Goal: Task Accomplishment & Management: Complete application form

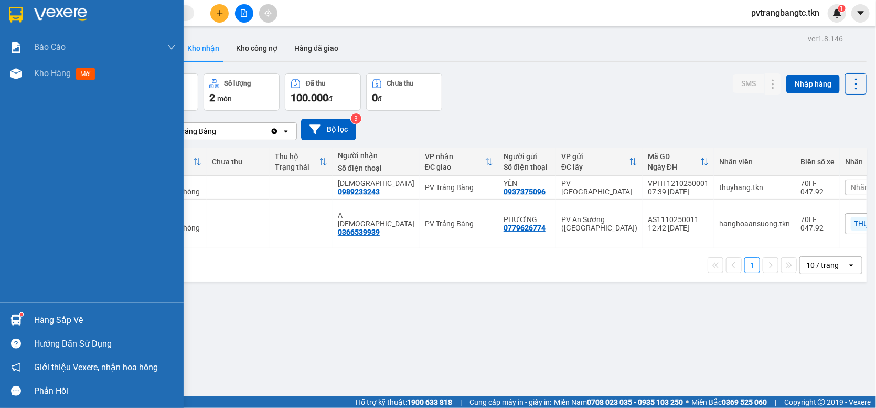
click at [19, 14] on img at bounding box center [16, 15] width 14 height 16
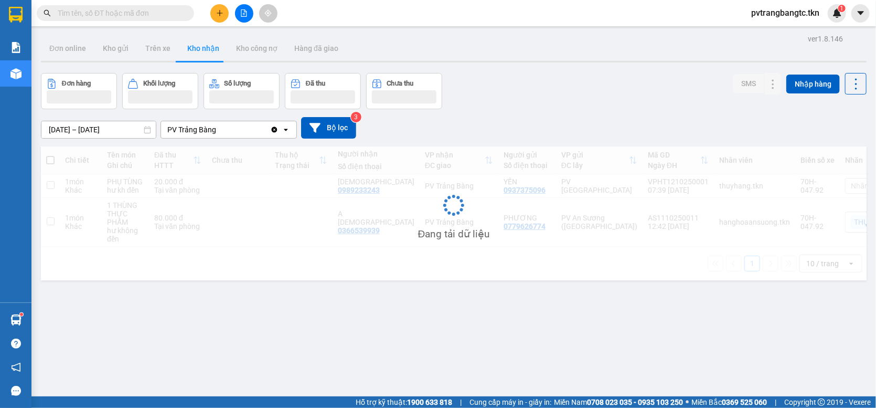
click at [218, 12] on icon "plus" at bounding box center [219, 12] width 7 height 7
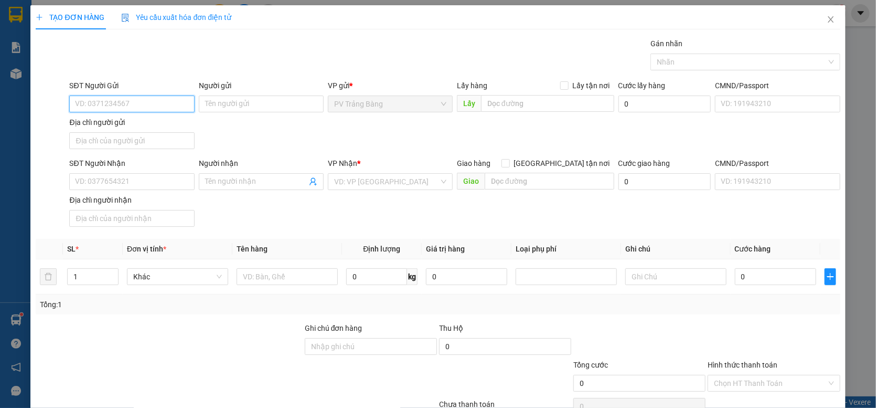
click at [154, 102] on input "SĐT Người Gửi" at bounding box center [131, 103] width 125 height 17
type input "0934634038"
click at [210, 101] on input "Người gửi" at bounding box center [261, 103] width 125 height 17
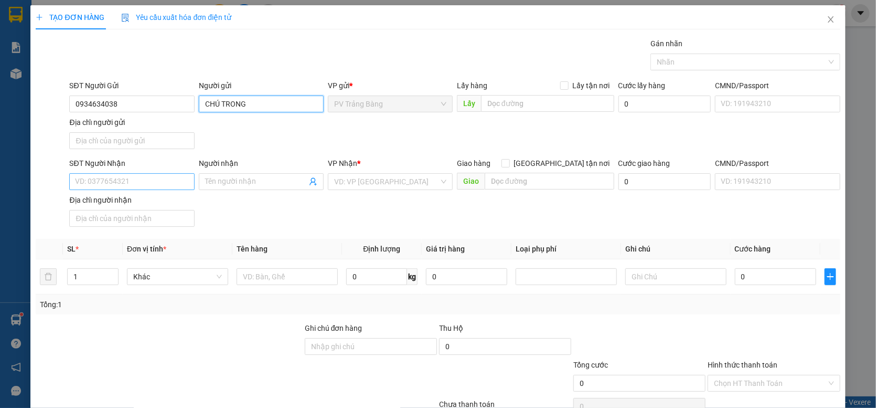
type input "CHÚ TRONG"
click at [79, 186] on input "SĐT Người Nhận" at bounding box center [131, 181] width 125 height 17
type input "0797423385"
click at [243, 184] on input "Người nhận" at bounding box center [256, 182] width 102 height 12
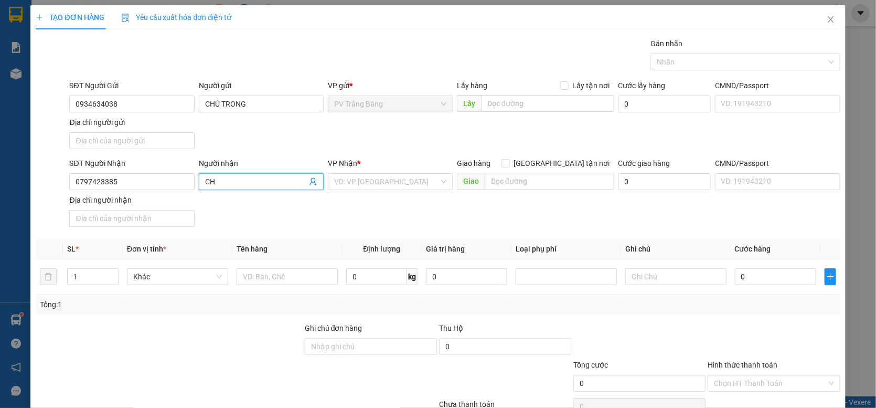
type input "C"
type input "CHỊ [PERSON_NAME]"
click at [304, 233] on div "Transit Pickup Surcharge Ids Transit Deliver Surcharge Ids Transit Deliver Surc…" at bounding box center [438, 239] width 804 height 403
click at [674, 57] on div at bounding box center [740, 62] width 174 height 13
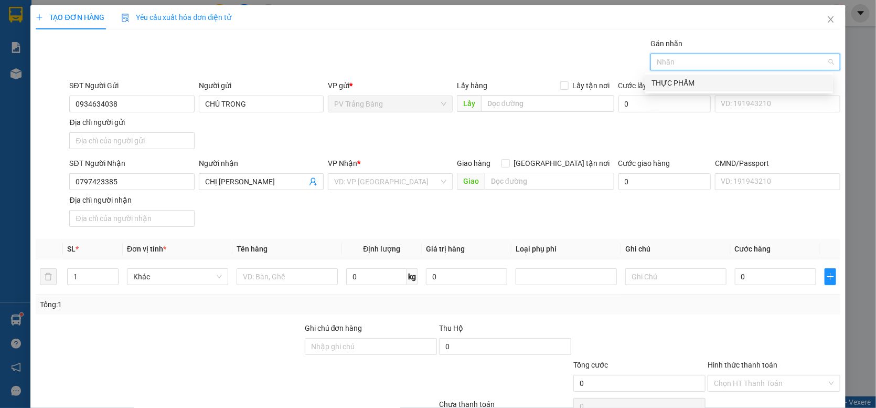
click at [677, 83] on div "THỰC PHẨM" at bounding box center [739, 83] width 175 height 12
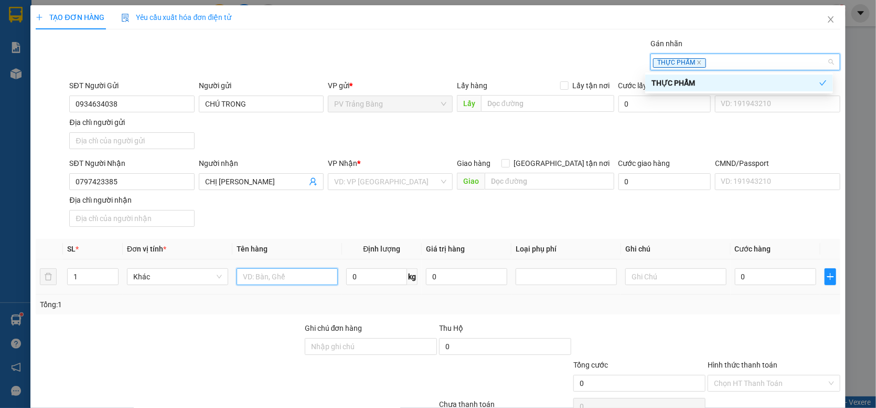
click at [250, 281] on input "text" at bounding box center [287, 276] width 101 height 17
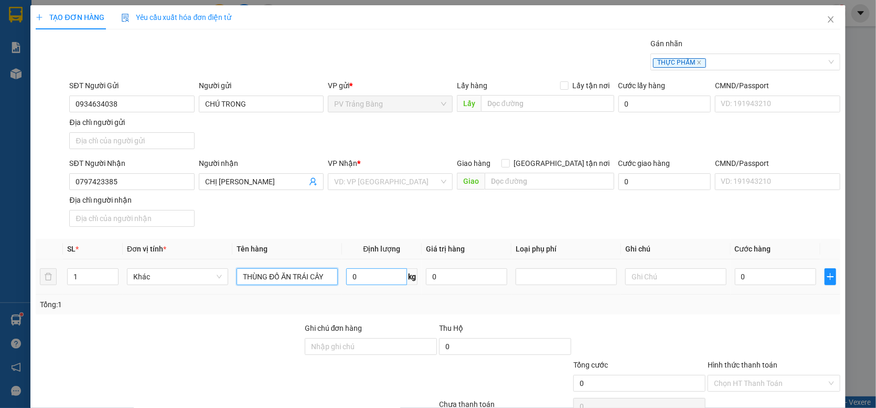
type input "THÙNG ĐỒ ĂN TRÁI CÂY"
click at [370, 284] on input "0" at bounding box center [376, 276] width 61 height 17
type input "9"
click at [761, 281] on input "0" at bounding box center [775, 276] width 81 height 17
type input "4"
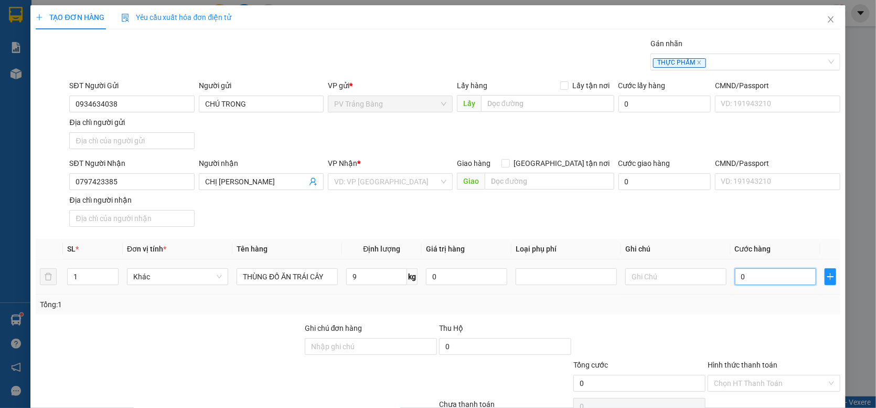
type input "4"
type input "40"
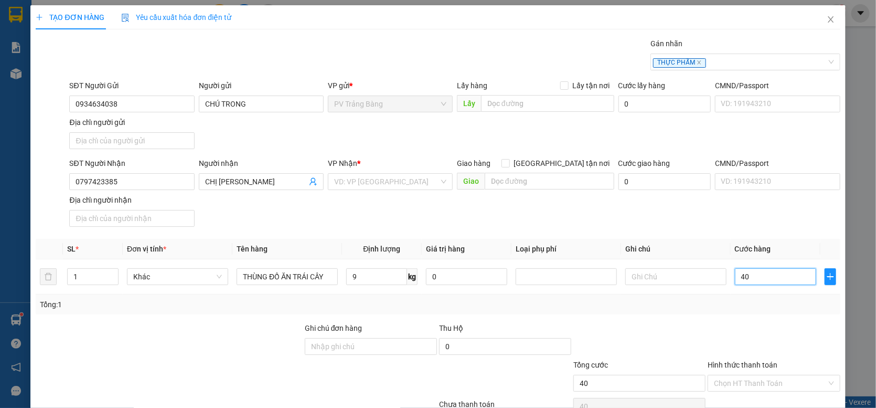
type input "400"
type input "4.000"
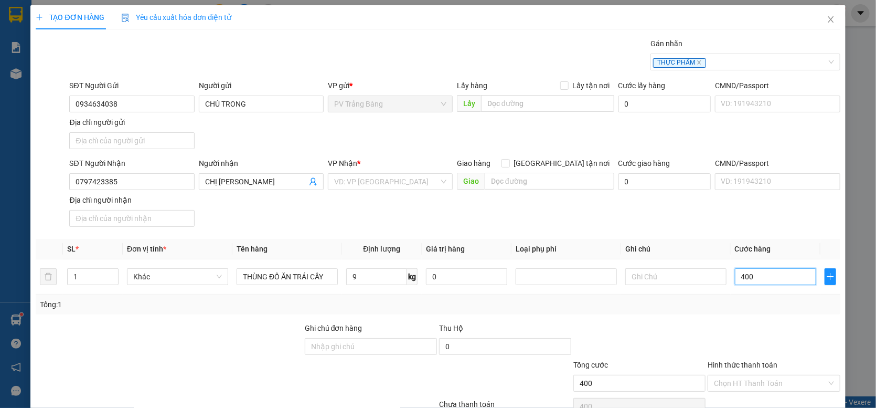
type input "4.000"
type input "40.000"
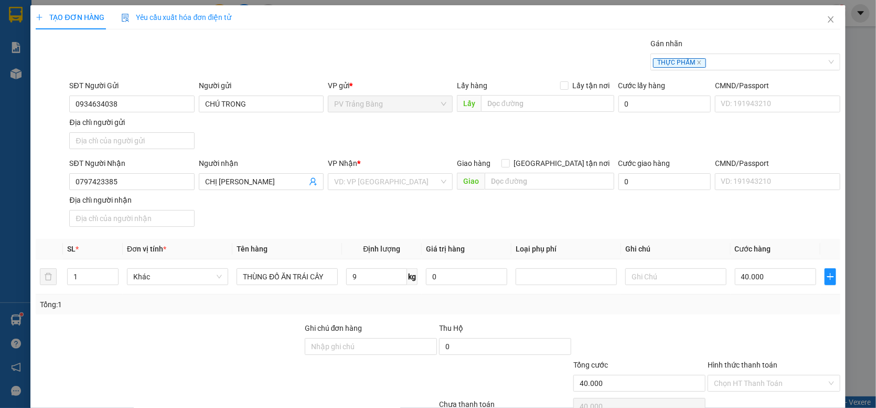
click at [674, 330] on div at bounding box center [639, 340] width 134 height 37
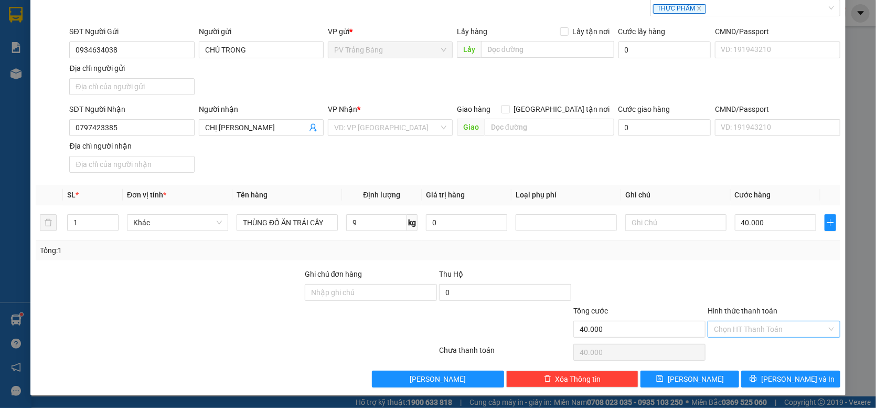
scroll to position [55, 0]
click at [740, 329] on input "Hình thức thanh toán" at bounding box center [770, 329] width 112 height 16
click at [731, 349] on div "Tại văn phòng" at bounding box center [768, 351] width 119 height 12
type input "0"
click at [757, 376] on icon "printer" at bounding box center [753, 378] width 7 height 7
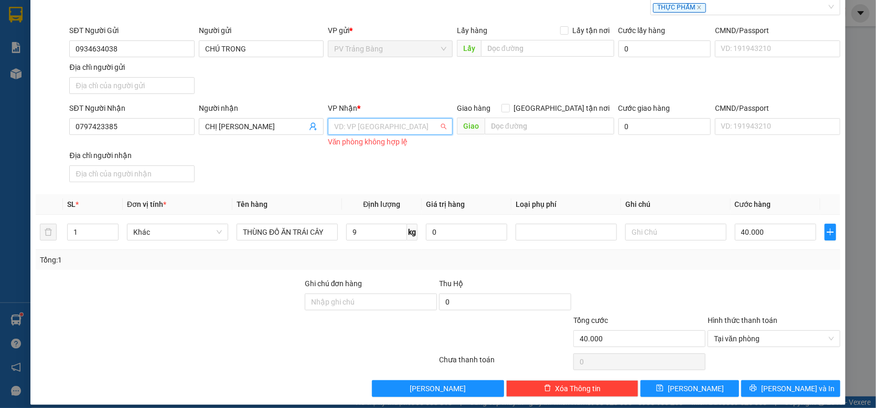
click at [376, 132] on input "search" at bounding box center [386, 127] width 105 height 16
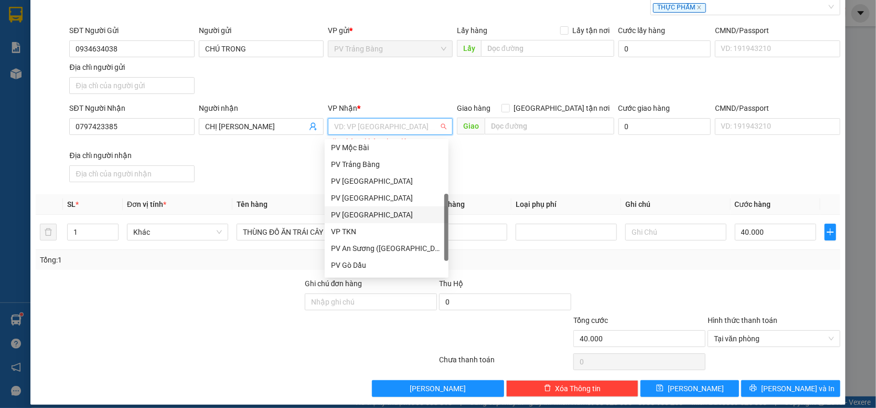
scroll to position [67, 0]
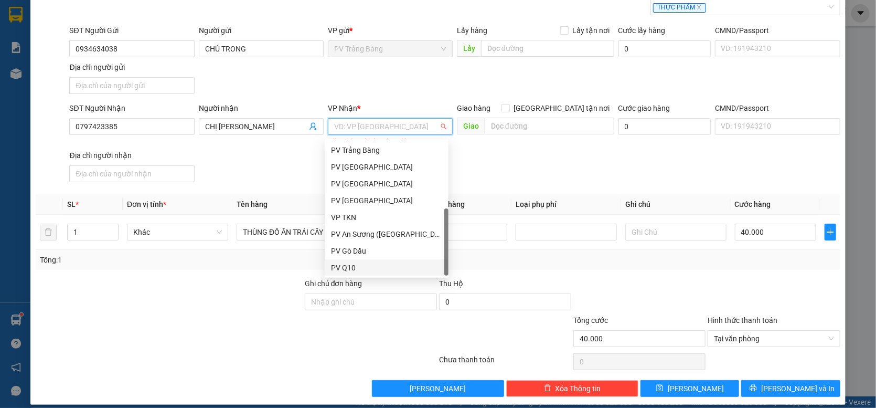
click at [369, 265] on div "PV Q10" at bounding box center [386, 268] width 111 height 12
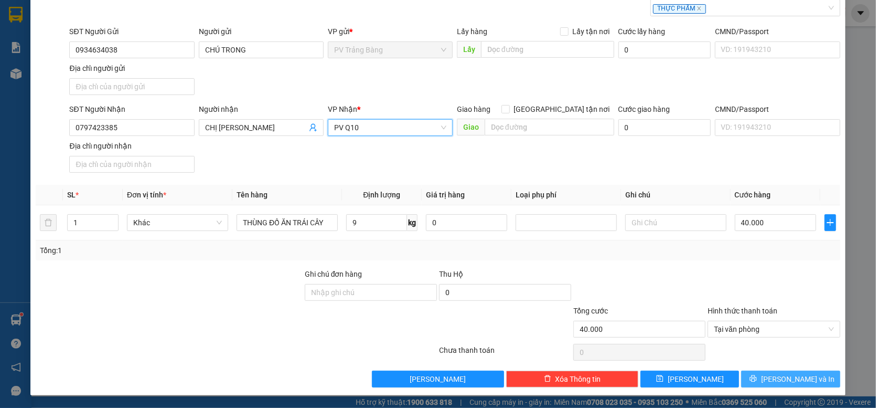
click at [774, 377] on button "[PERSON_NAME] và In" at bounding box center [790, 378] width 99 height 17
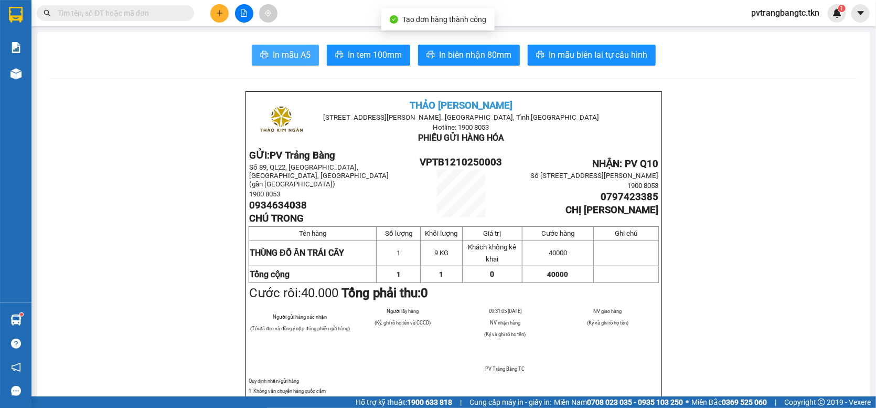
click at [303, 55] on span "In mẫu A5" at bounding box center [292, 54] width 38 height 13
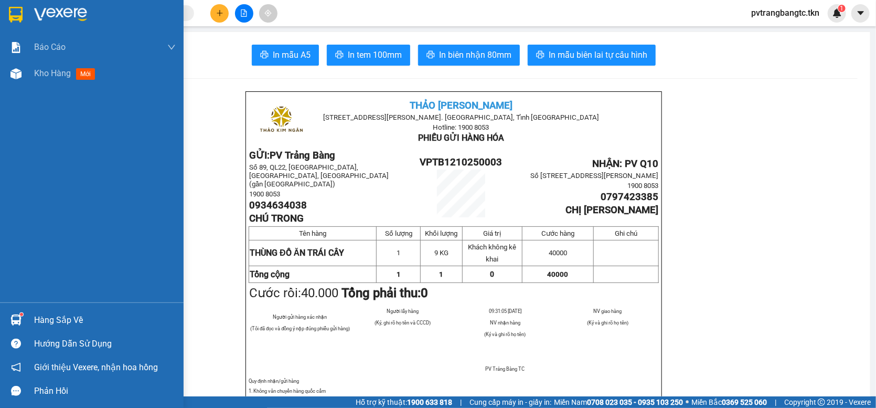
click at [24, 7] on div at bounding box center [16, 14] width 18 height 18
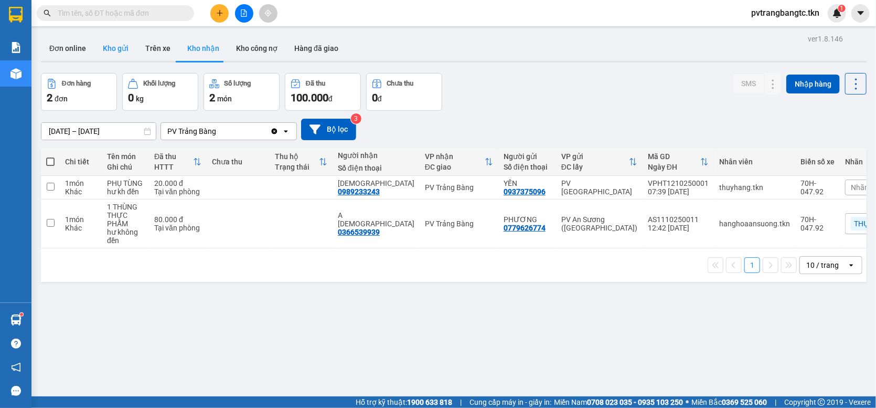
click at [119, 48] on button "Kho gửi" at bounding box center [115, 48] width 42 height 25
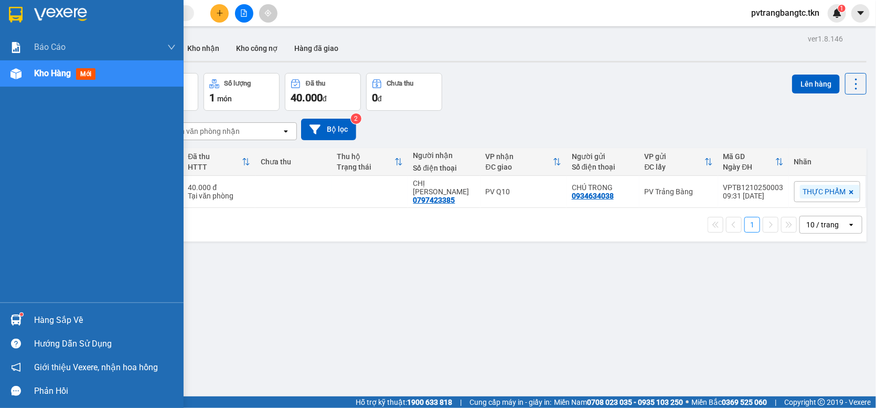
click at [19, 312] on div at bounding box center [16, 320] width 18 height 18
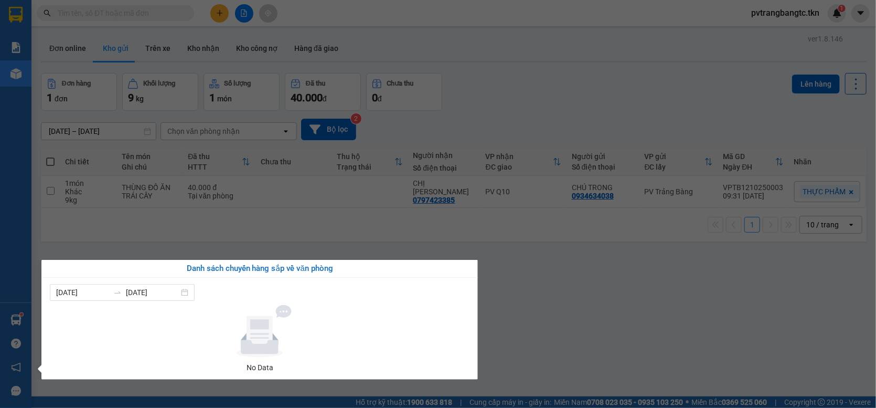
click at [536, 282] on section "Kết quả tìm kiếm ( 0 ) Bộ lọc No Data pvtrangbangtc.tkn 1 Báo cáo Mẫu 1: Báo cá…" at bounding box center [438, 204] width 876 height 408
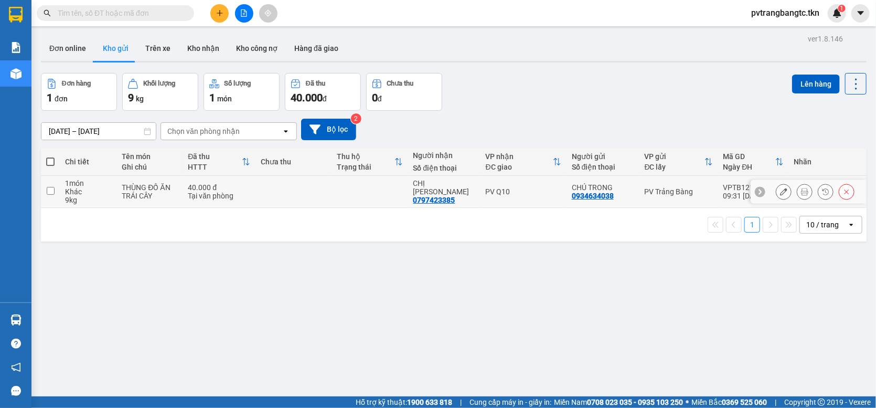
click at [52, 195] on input "checkbox" at bounding box center [51, 191] width 8 height 8
checkbox input "true"
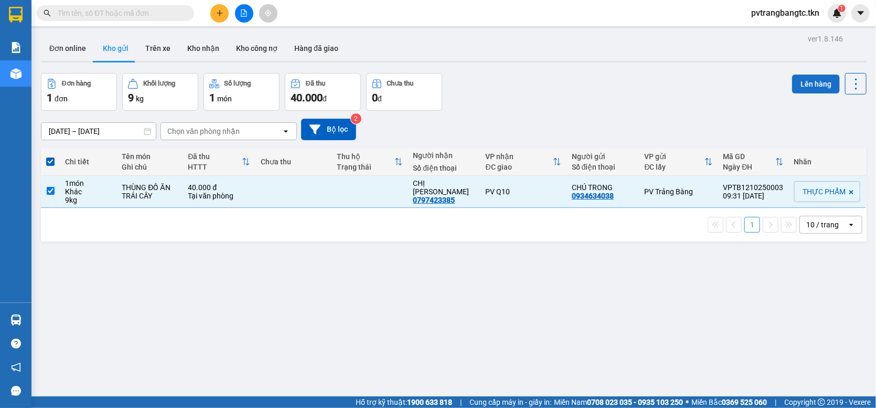
click at [801, 83] on button "Lên hàng" at bounding box center [816, 84] width 48 height 19
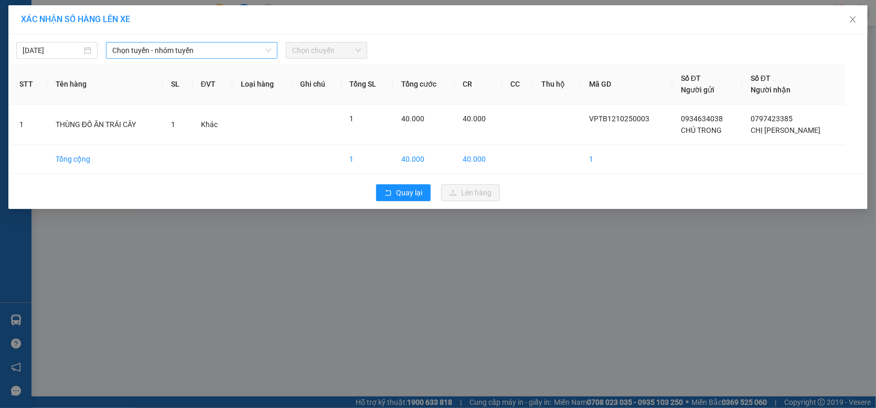
click at [196, 50] on span "Chọn tuyến - nhóm tuyến" at bounding box center [191, 50] width 159 height 16
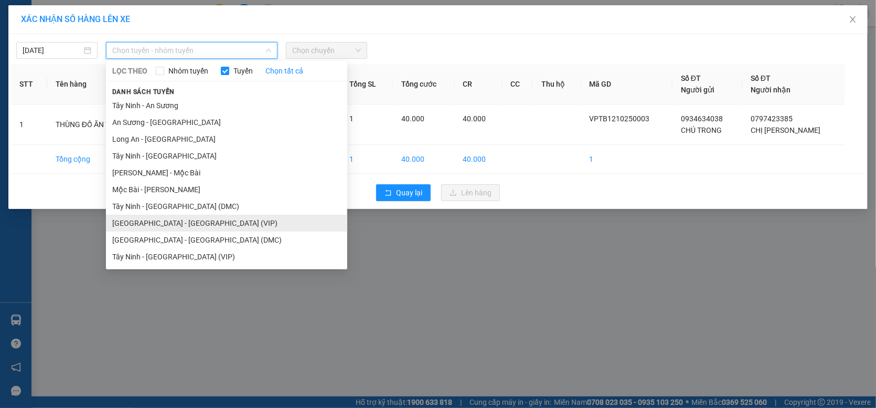
click at [192, 220] on li "[GEOGRAPHIC_DATA] - [GEOGRAPHIC_DATA] (VIP)" at bounding box center [226, 223] width 241 height 17
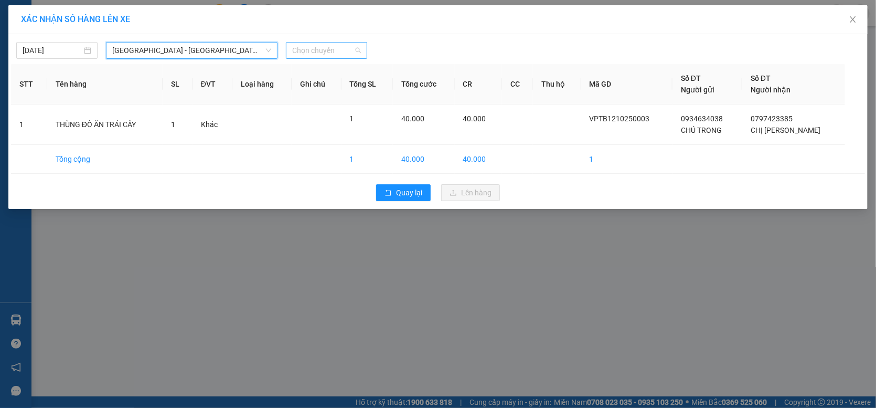
click at [347, 49] on span "Chọn chuyến" at bounding box center [326, 50] width 69 height 16
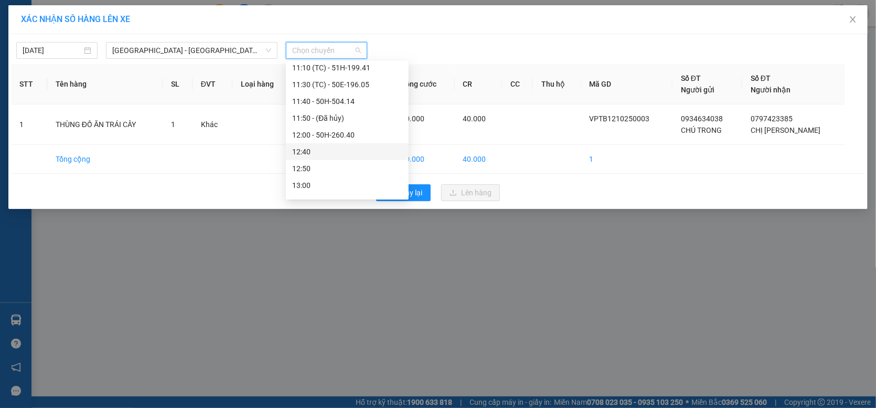
scroll to position [577, 0]
click at [365, 67] on div "11:10 (TC) - 51H-199.41" at bounding box center [347, 65] width 110 height 12
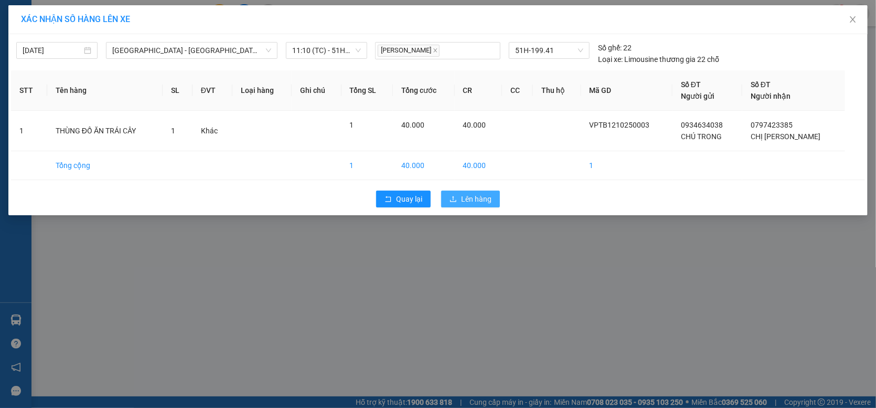
click at [464, 202] on span "Lên hàng" at bounding box center [476, 199] width 30 height 12
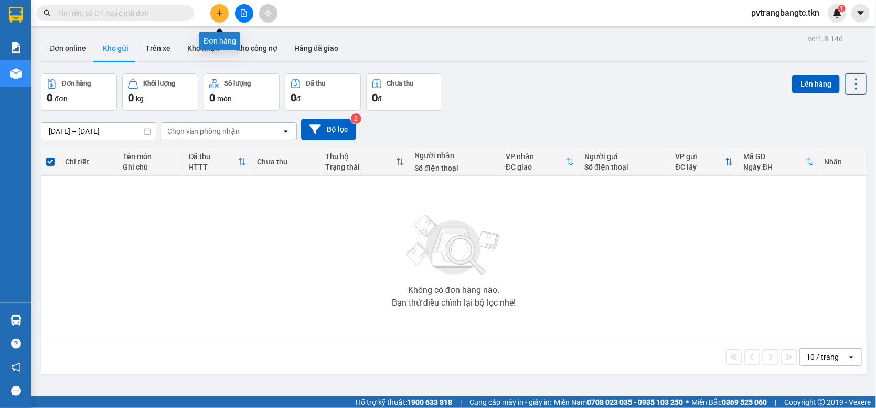
click at [214, 13] on button at bounding box center [219, 13] width 18 height 18
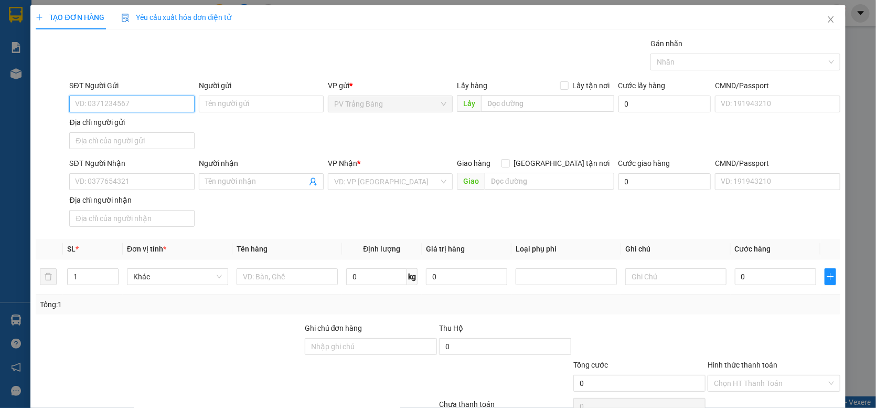
click at [143, 105] on input "SĐT Người Gửi" at bounding box center [131, 103] width 125 height 17
type input "0383252941"
click at [227, 100] on input "Người gửi" at bounding box center [261, 103] width 125 height 17
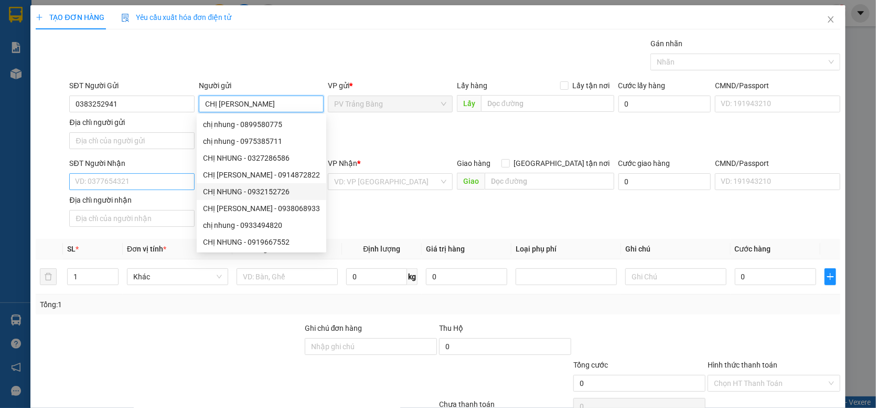
type input "CHỊ [PERSON_NAME]"
click at [147, 186] on input "SĐT Người Nhận" at bounding box center [131, 181] width 125 height 17
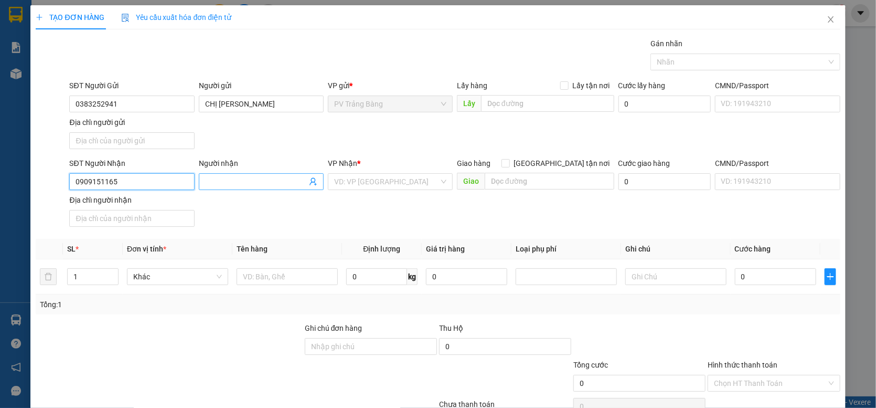
type input "0909151165"
click at [227, 186] on input "Người nhận" at bounding box center [256, 182] width 102 height 12
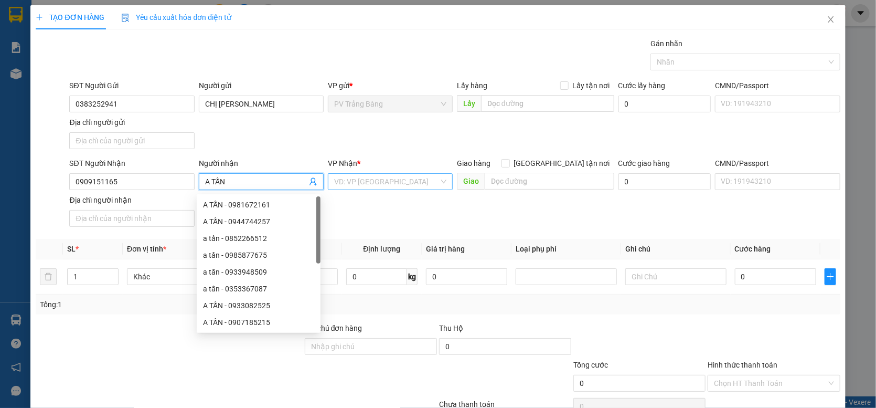
type input "A TẤN"
click at [388, 182] on input "search" at bounding box center [386, 182] width 105 height 16
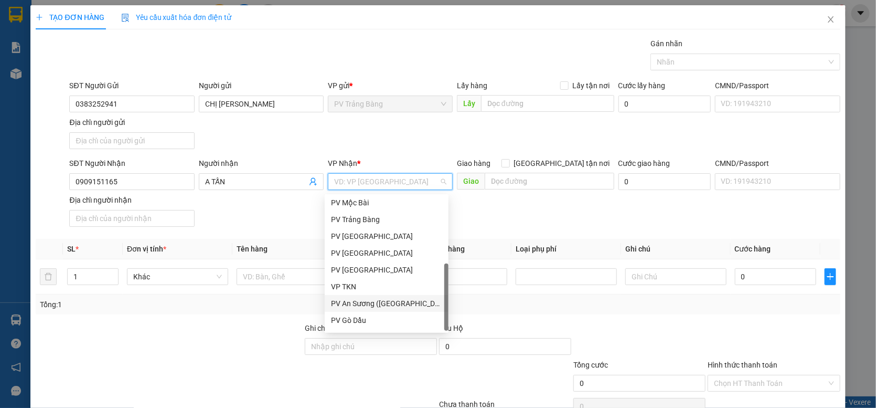
scroll to position [67, 0]
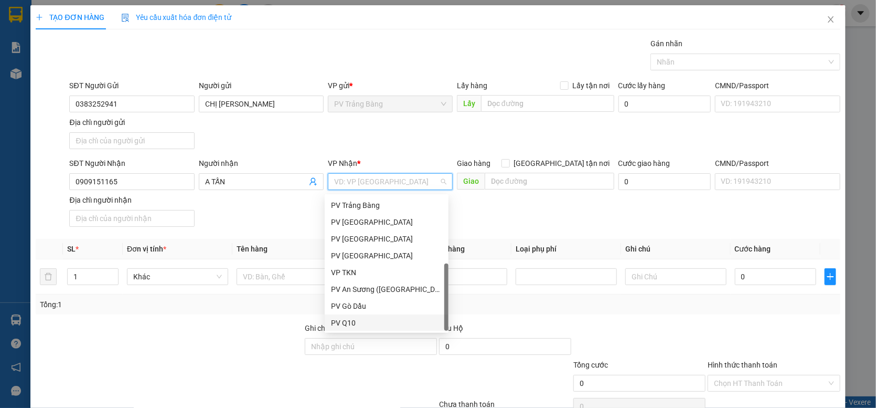
click at [356, 325] on div "PV Q10" at bounding box center [386, 323] width 111 height 12
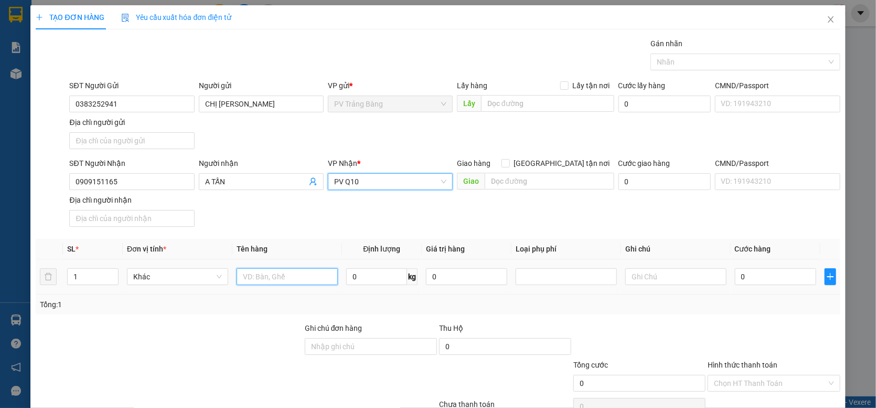
click at [280, 282] on input "text" at bounding box center [287, 276] width 101 height 17
type input "THÙNG PHỤ TÙNG"
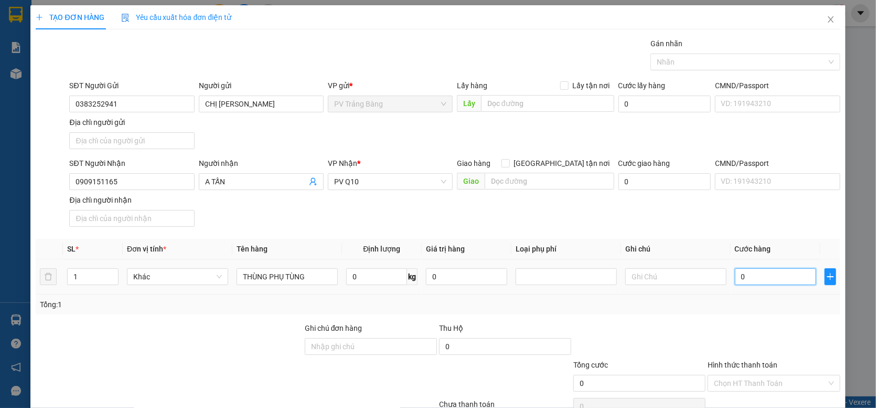
click at [737, 278] on input "0" at bounding box center [775, 276] width 81 height 17
type input "4"
type input "40"
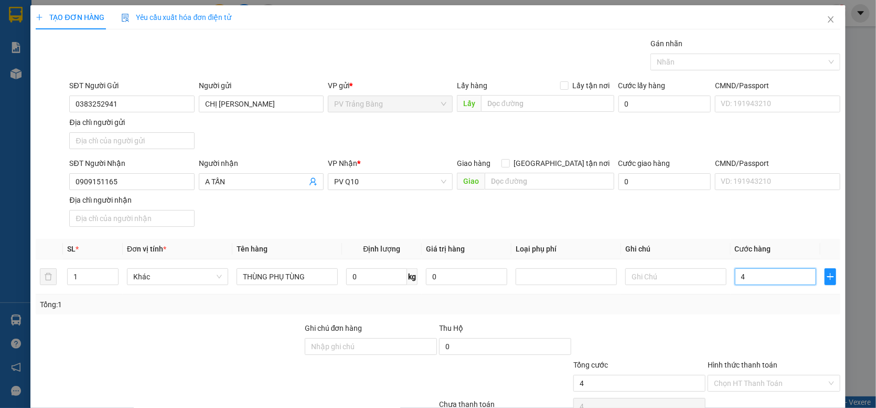
type input "40"
type input "400"
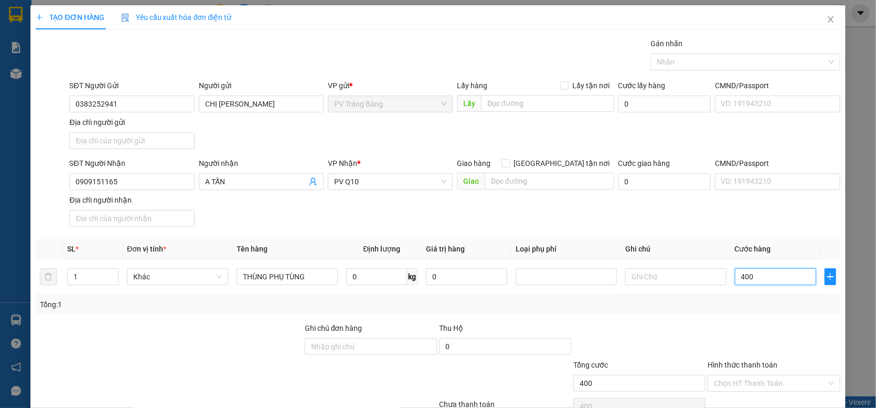
type input "4.000"
type input "40.000"
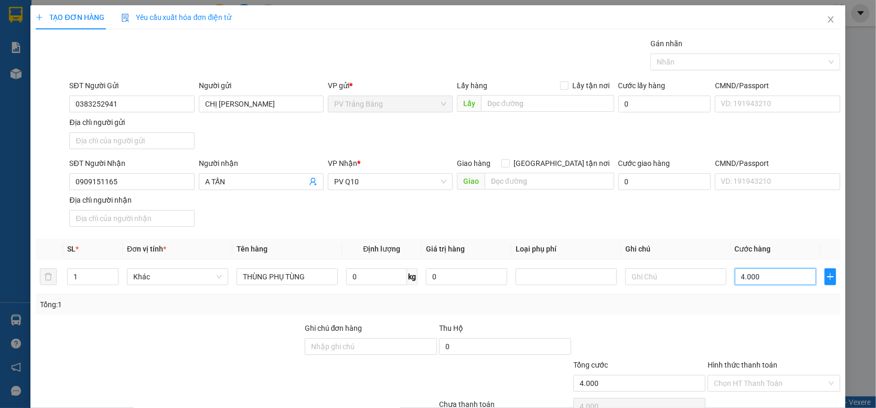
type input "40.000"
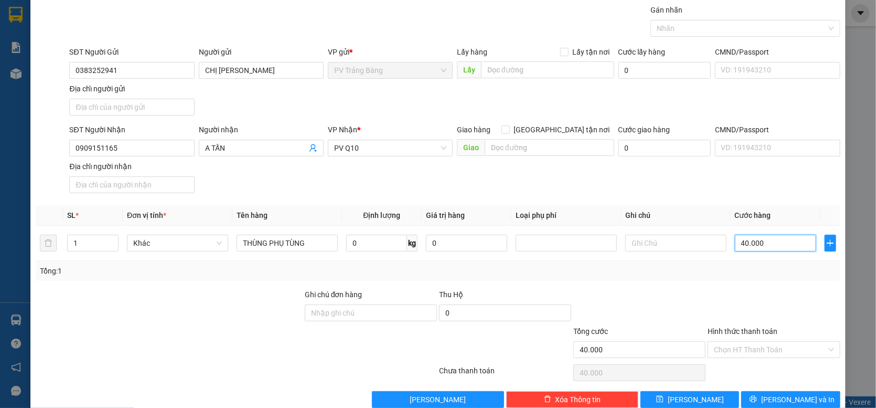
scroll to position [52, 0]
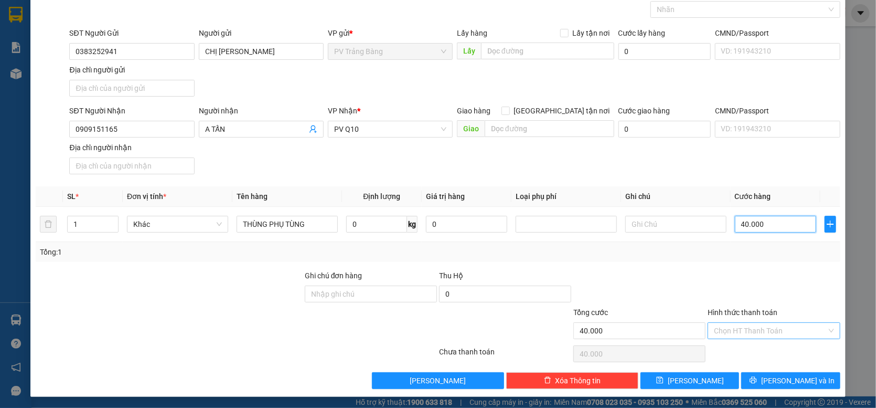
type input "40.000"
click at [731, 328] on input "Hình thức thanh toán" at bounding box center [770, 331] width 112 height 16
click at [729, 352] on div "Tại văn phòng" at bounding box center [768, 353] width 119 height 12
type input "0"
click at [757, 384] on icon "printer" at bounding box center [753, 379] width 7 height 7
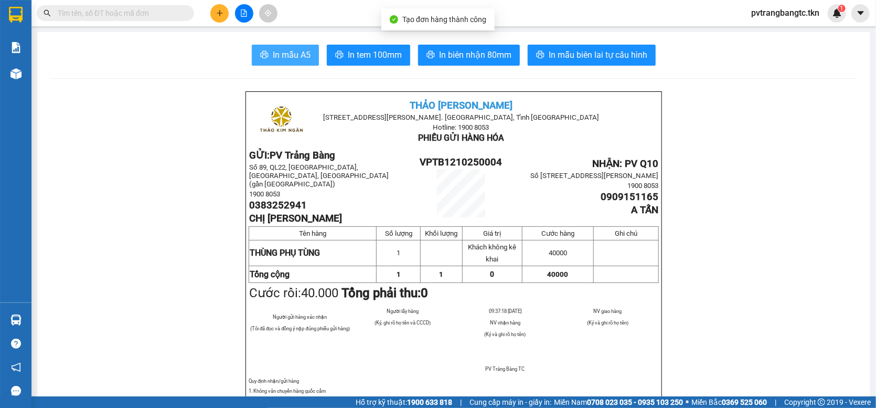
click at [279, 56] on span "In mẫu A5" at bounding box center [292, 54] width 38 height 13
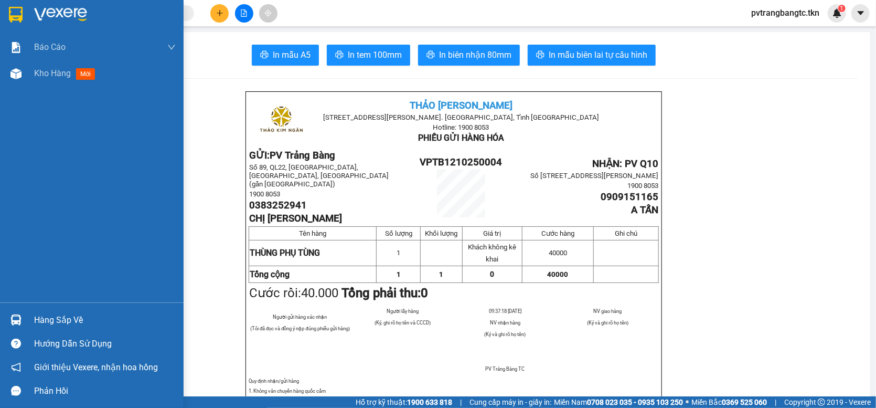
click at [20, 13] on img at bounding box center [16, 15] width 14 height 16
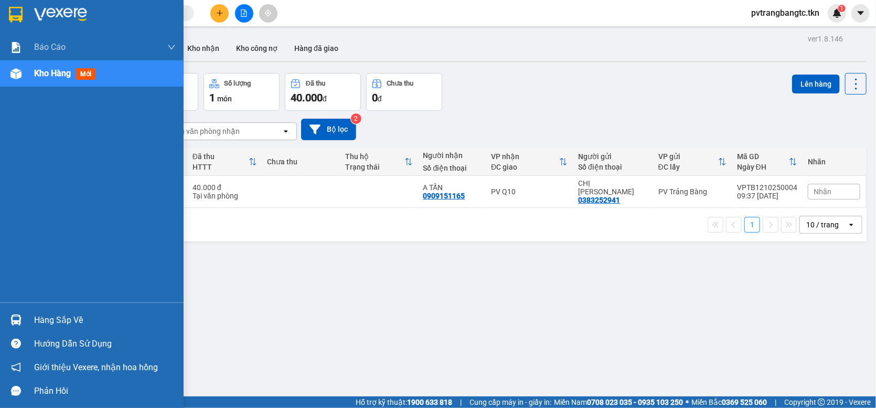
click at [52, 317] on div "Hàng sắp về" at bounding box center [105, 320] width 142 height 16
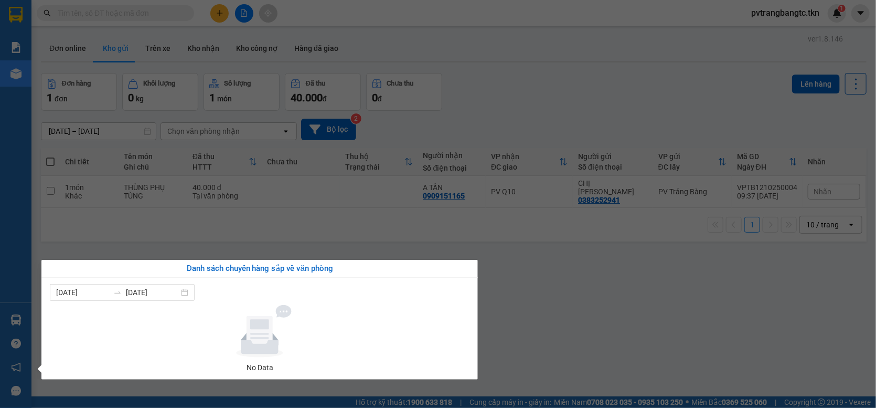
click at [524, 300] on section "Kết quả tìm kiếm ( 0 ) Bộ lọc No Data pvtrangbangtc.tkn 1 Báo cáo Mẫu 1: Báo cá…" at bounding box center [438, 204] width 876 height 408
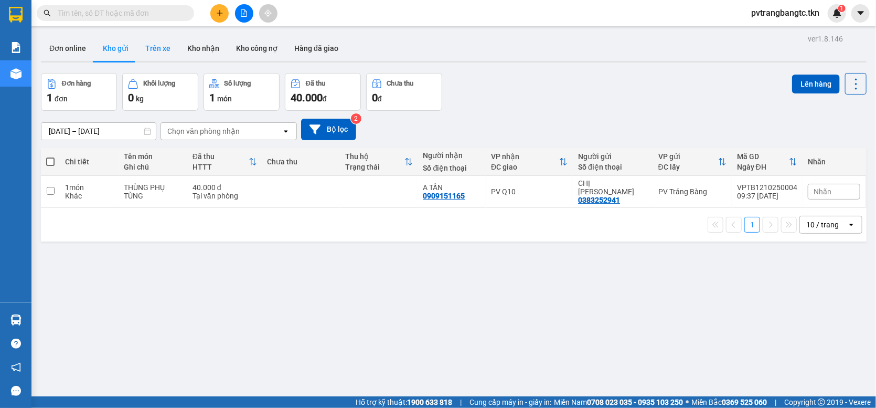
click at [158, 50] on button "Trên xe" at bounding box center [158, 48] width 42 height 25
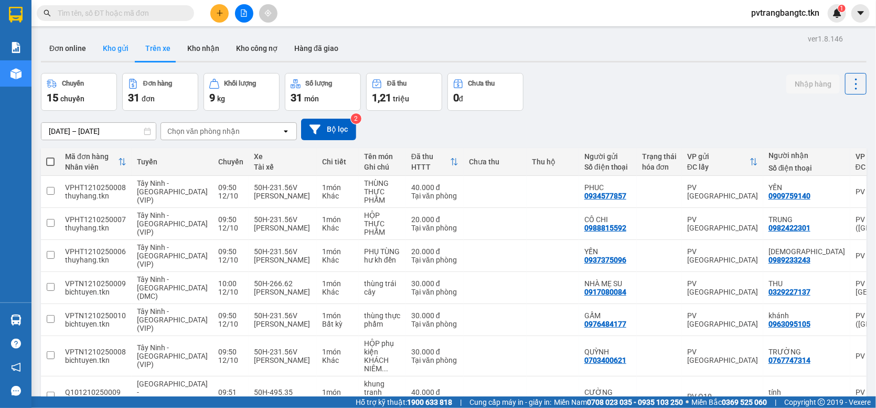
click at [116, 46] on button "Kho gửi" at bounding box center [115, 48] width 42 height 25
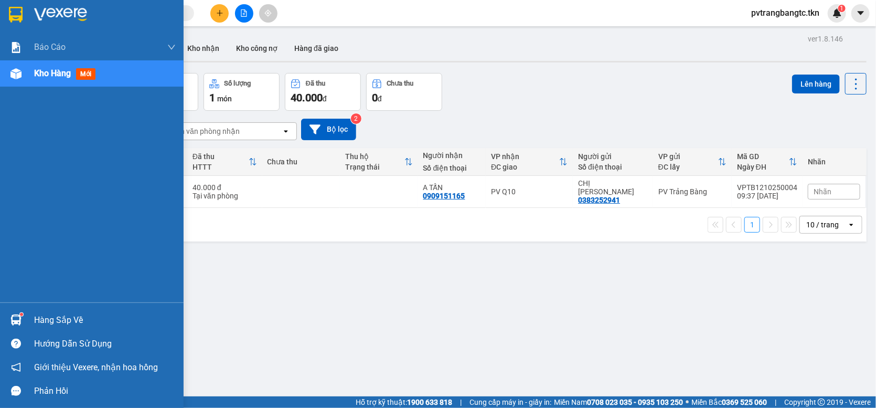
click at [36, 320] on div "Hàng sắp về" at bounding box center [105, 320] width 142 height 16
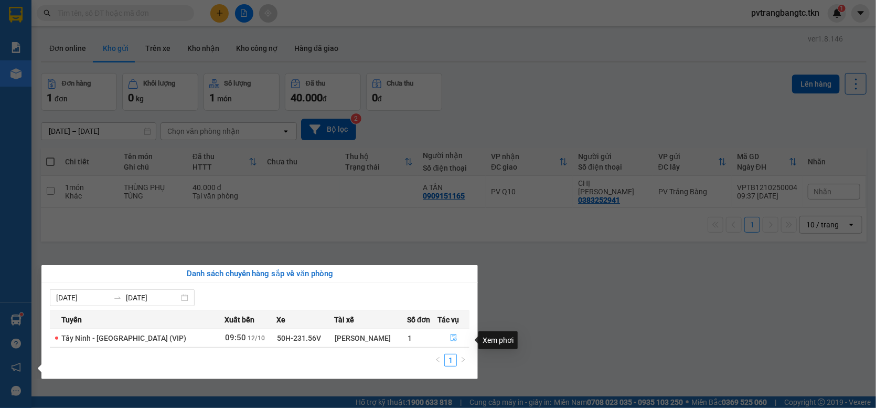
click at [450, 340] on icon "file-done" at bounding box center [453, 337] width 7 height 7
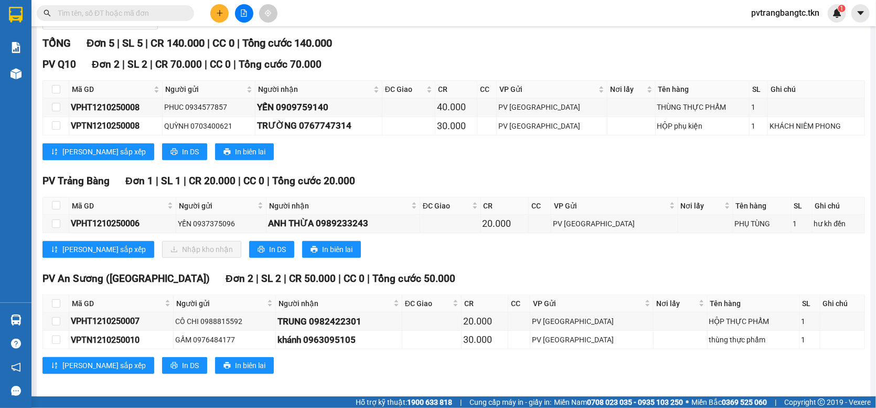
scroll to position [144, 0]
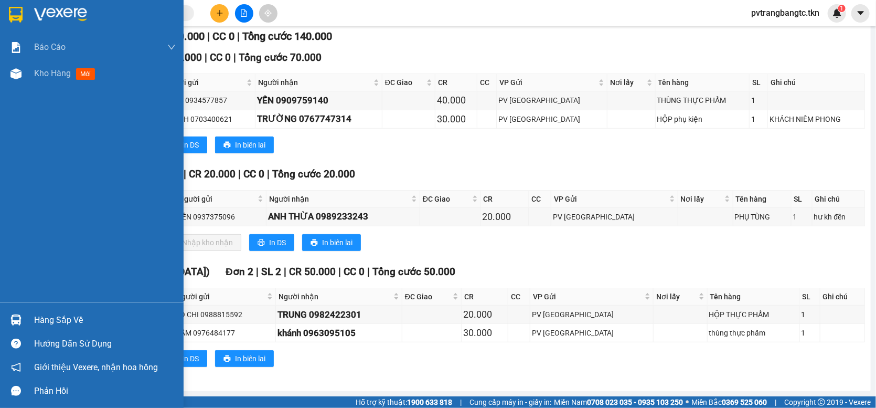
click at [10, 317] on img at bounding box center [15, 319] width 11 height 11
click at [30, 208] on div "Báo cáo Mẫu 1: Báo cáo dòng tiền theo nhân viên Mẫu 2: Thống kê đơn hàng theo n…" at bounding box center [92, 204] width 184 height 408
click at [16, 11] on img at bounding box center [16, 15] width 14 height 16
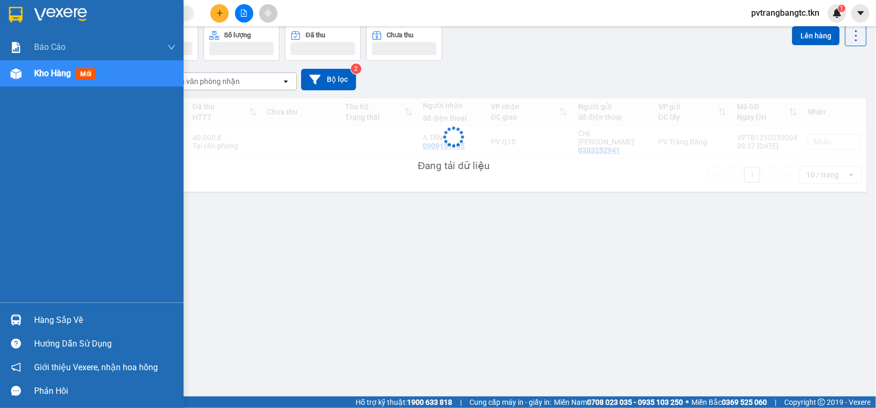
scroll to position [48, 0]
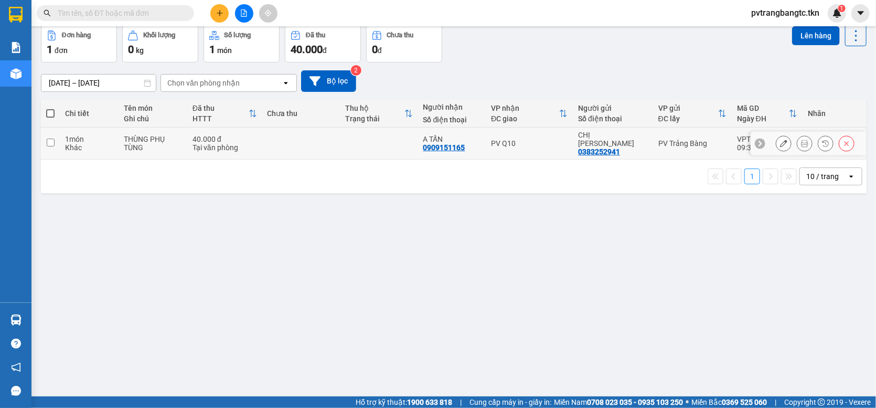
click at [49, 146] on input "checkbox" at bounding box center [51, 143] width 8 height 8
checkbox input "true"
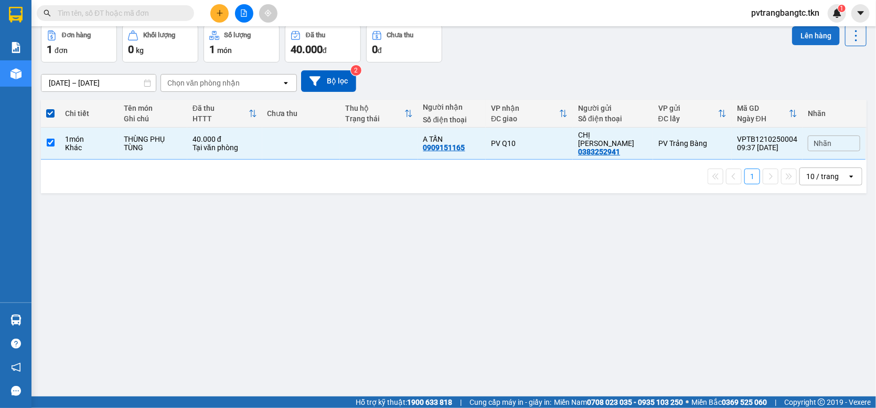
click at [813, 34] on button "Lên hàng" at bounding box center [816, 35] width 48 height 19
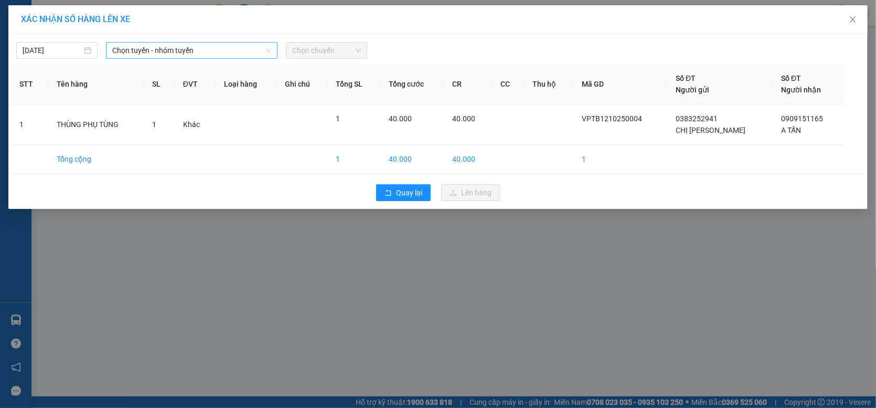
click at [176, 52] on span "Chọn tuyến - nhóm tuyến" at bounding box center [191, 50] width 159 height 16
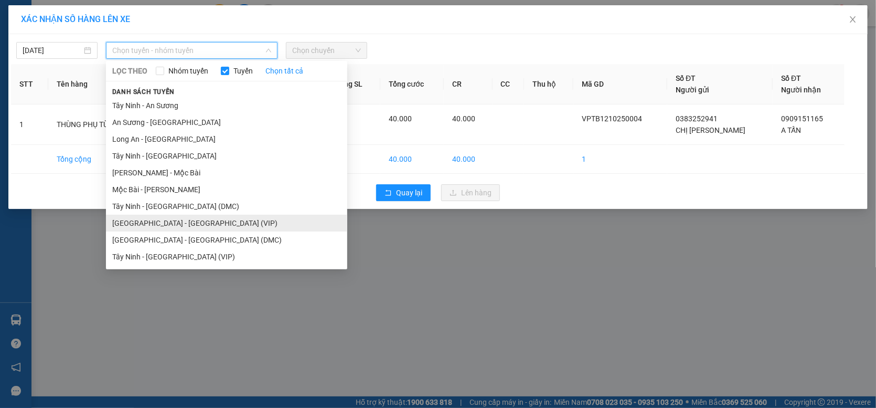
click at [192, 220] on li "[GEOGRAPHIC_DATA] - [GEOGRAPHIC_DATA] (VIP)" at bounding box center [226, 223] width 241 height 17
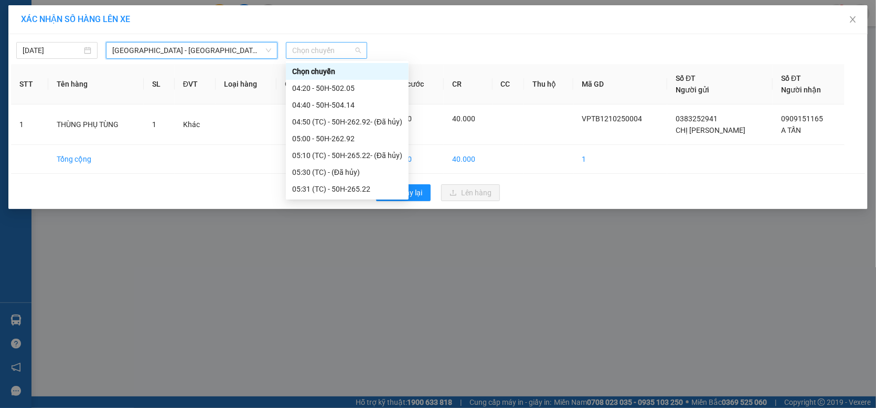
click at [346, 43] on span "Chọn chuyến" at bounding box center [326, 50] width 69 height 16
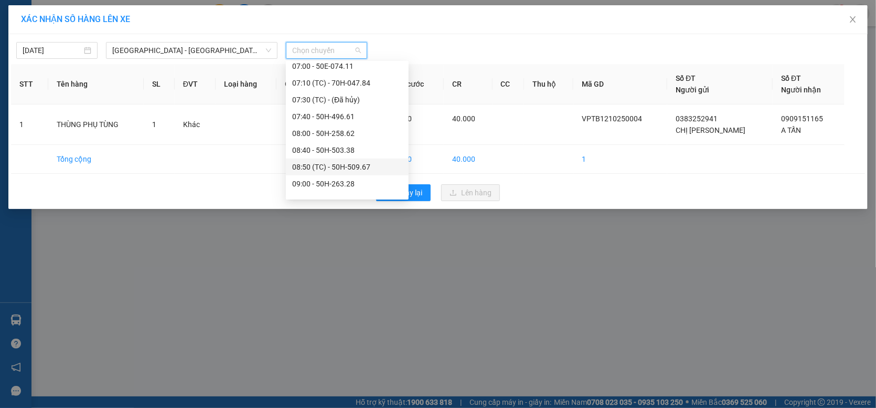
scroll to position [241, 0]
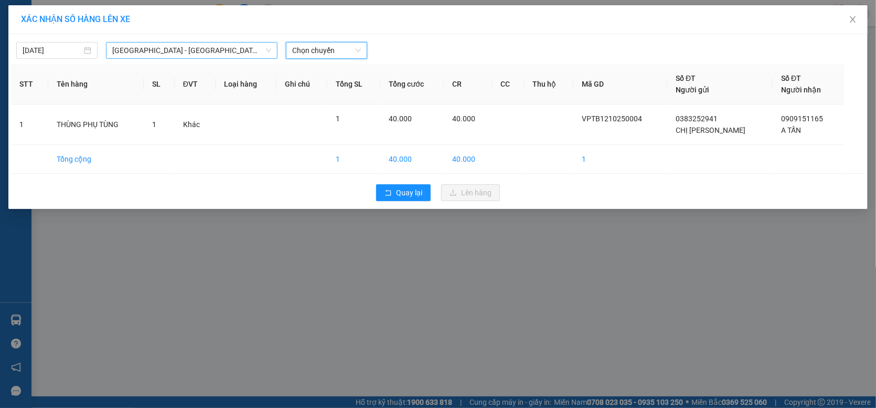
click at [200, 50] on span "[GEOGRAPHIC_DATA] - [GEOGRAPHIC_DATA] (VIP)" at bounding box center [191, 50] width 159 height 16
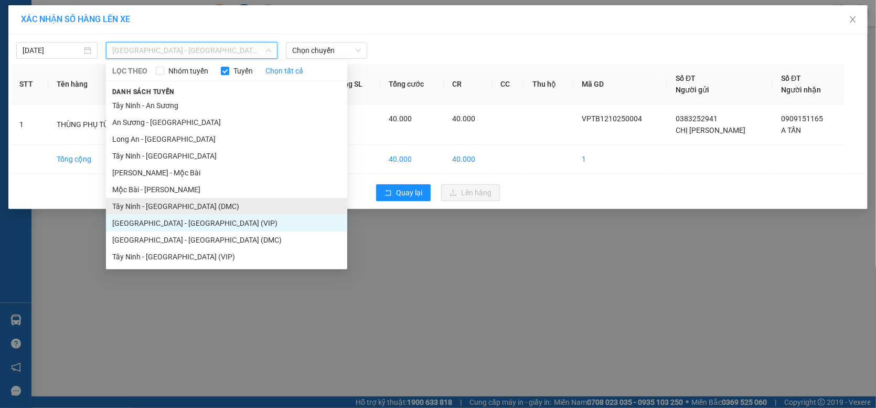
click at [194, 208] on li "Tây Ninh - [GEOGRAPHIC_DATA] (DMC)" at bounding box center [226, 206] width 241 height 17
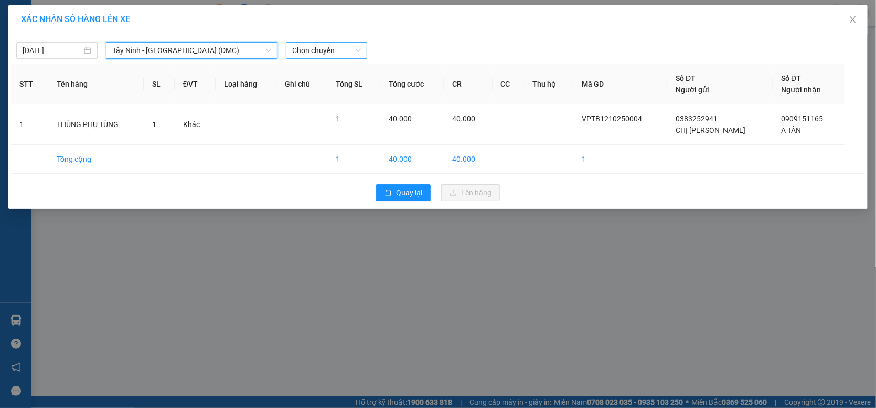
click at [325, 48] on span "Chọn chuyến" at bounding box center [326, 50] width 69 height 16
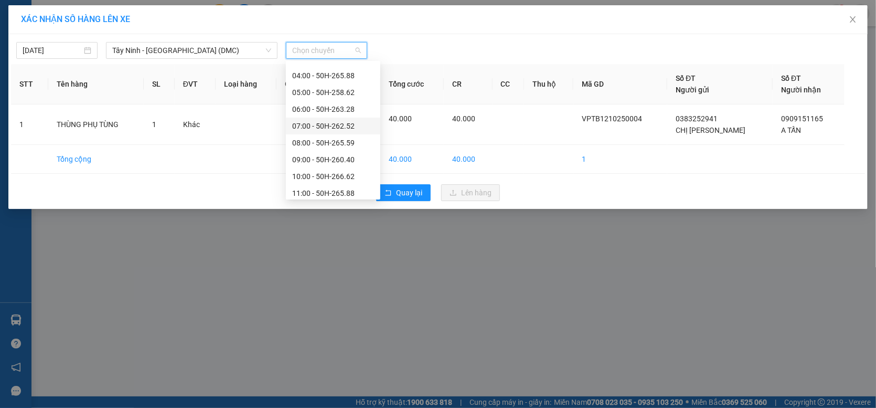
scroll to position [0, 0]
click at [452, 46] on div at bounding box center [547, 50] width 354 height 17
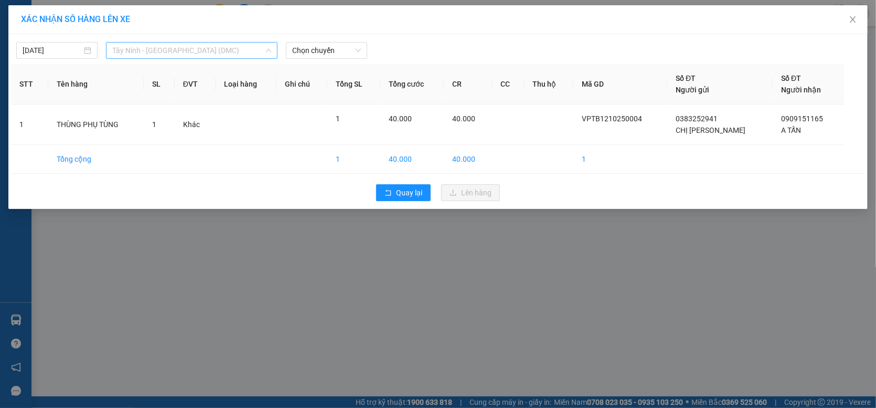
click at [246, 50] on span "Tây Ninh - [GEOGRAPHIC_DATA] (DMC)" at bounding box center [191, 50] width 159 height 16
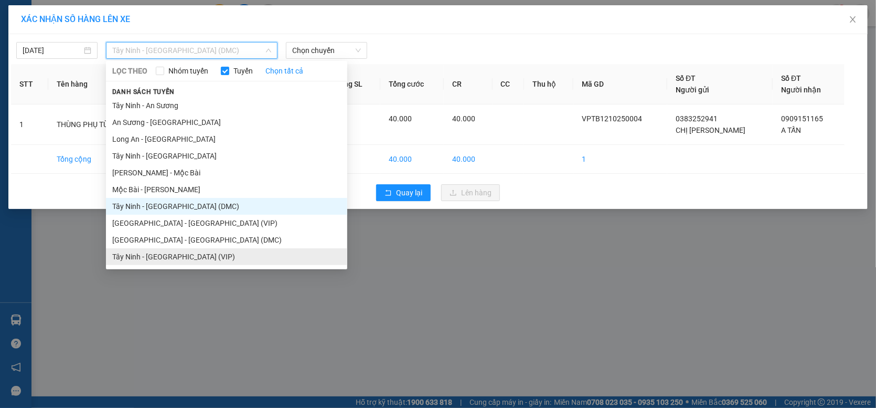
click at [187, 256] on li "Tây Ninh - [GEOGRAPHIC_DATA] (VIP)" at bounding box center [226, 256] width 241 height 17
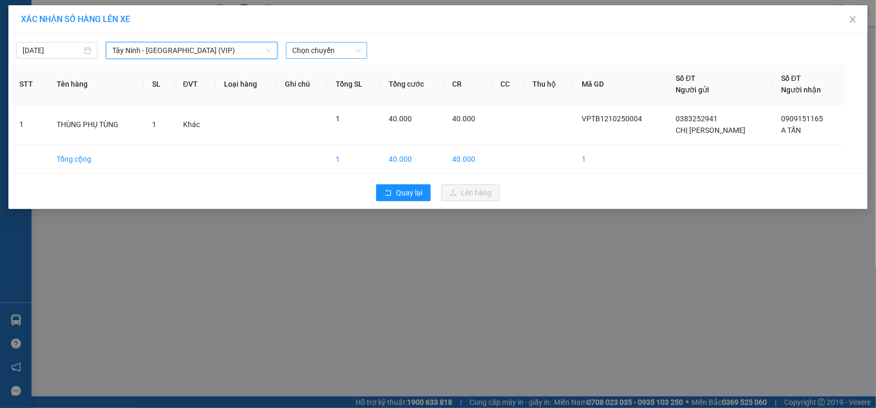
click at [321, 51] on span "Chọn chuyến" at bounding box center [326, 50] width 69 height 16
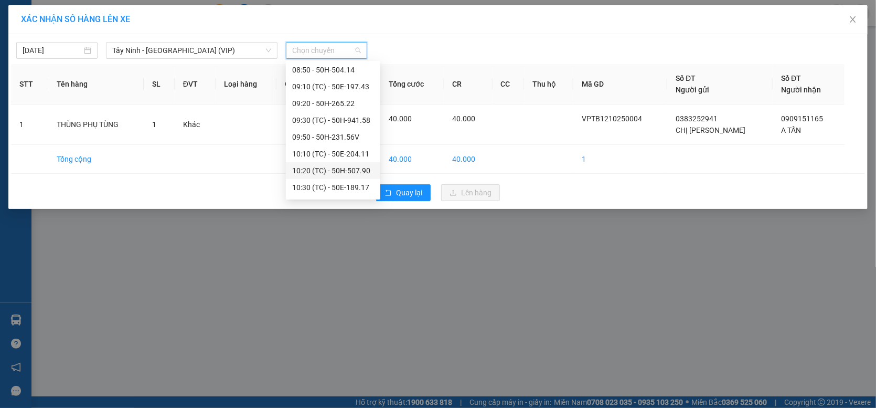
scroll to position [472, 0]
click at [336, 115] on div "09:20 - 50H-265.22" at bounding box center [333, 120] width 82 height 12
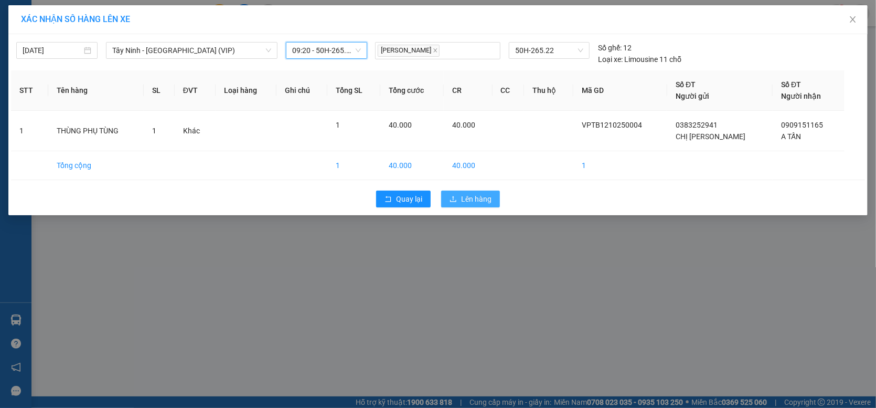
click at [482, 200] on span "Lên hàng" at bounding box center [476, 199] width 30 height 12
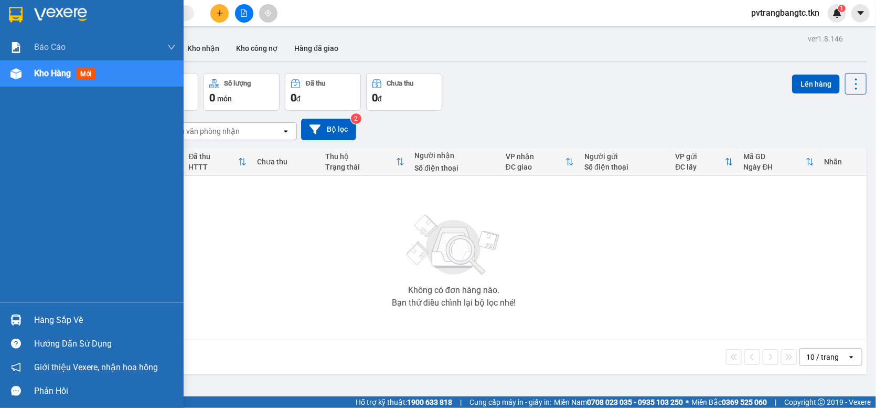
click at [38, 316] on div "Hàng sắp về" at bounding box center [105, 320] width 142 height 16
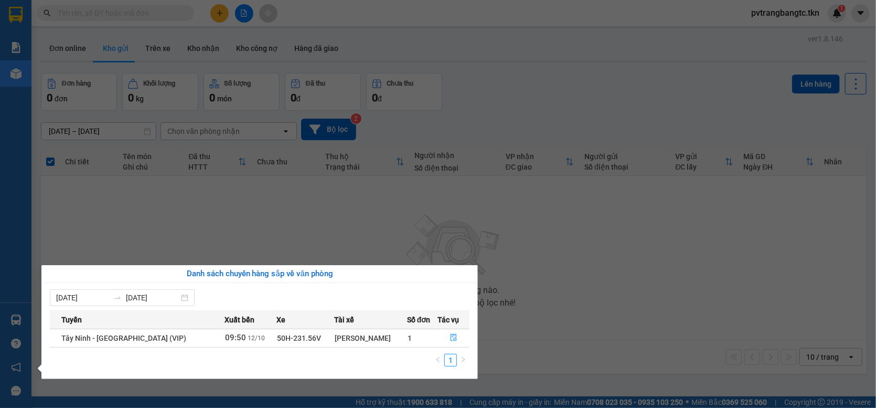
click at [22, 34] on div "Báo cáo Mẫu 1: Báo cáo dòng tiền theo nhân viên Mẫu 2: Thống kê đơn hàng theo n…" at bounding box center [15, 204] width 31 height 408
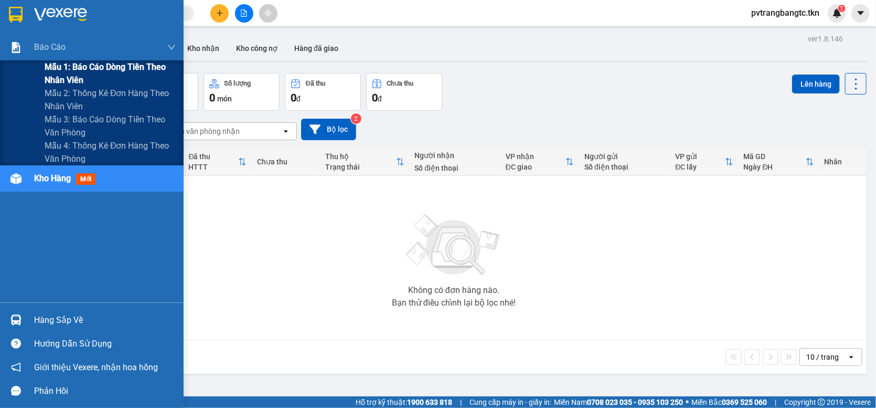
click at [80, 66] on span "Mẫu 1: Báo cáo dòng tiền theo nhân viên" at bounding box center [110, 73] width 131 height 26
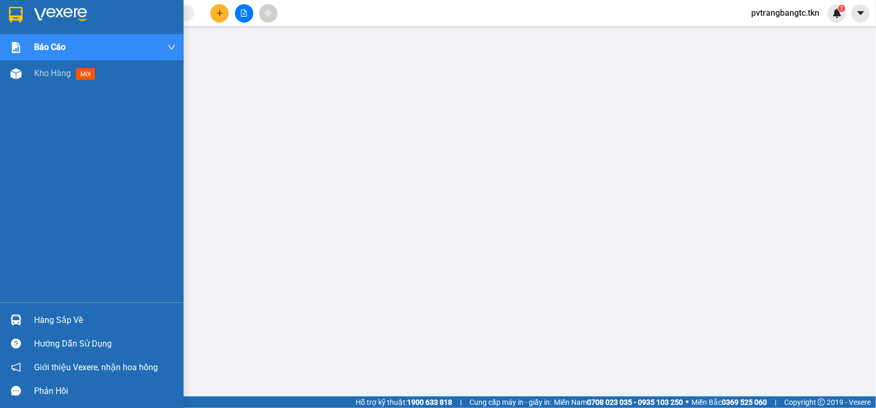
click at [19, 10] on img at bounding box center [16, 15] width 14 height 16
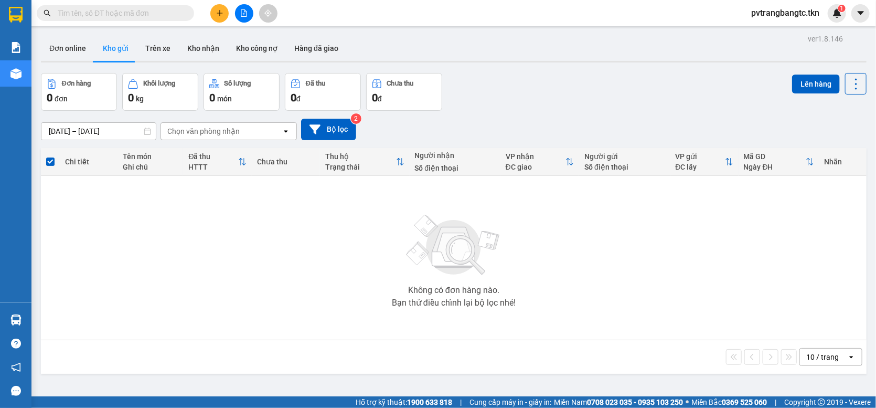
click at [62, 320] on div "Không có đơn hàng nào. Bạn thử điều chỉnh lại bộ lọc nhé!" at bounding box center [453, 257] width 815 height 157
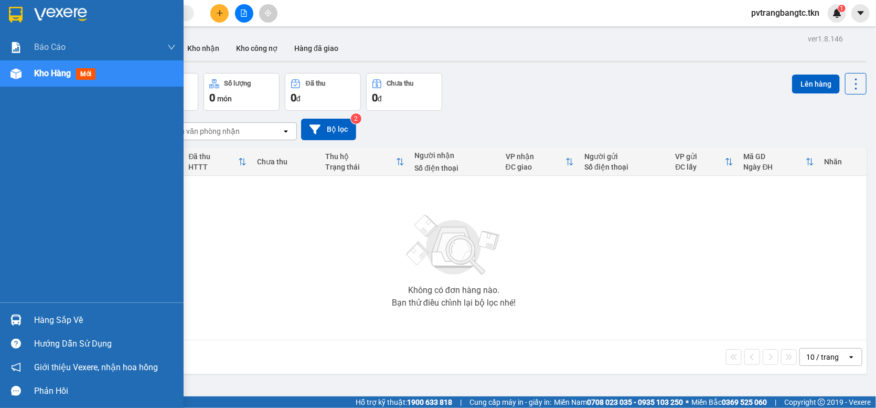
drag, startPoint x: 29, startPoint y: 315, endPoint x: 232, endPoint y: 277, distance: 206.1
click at [30, 315] on div "Hàng sắp về" at bounding box center [92, 320] width 184 height 24
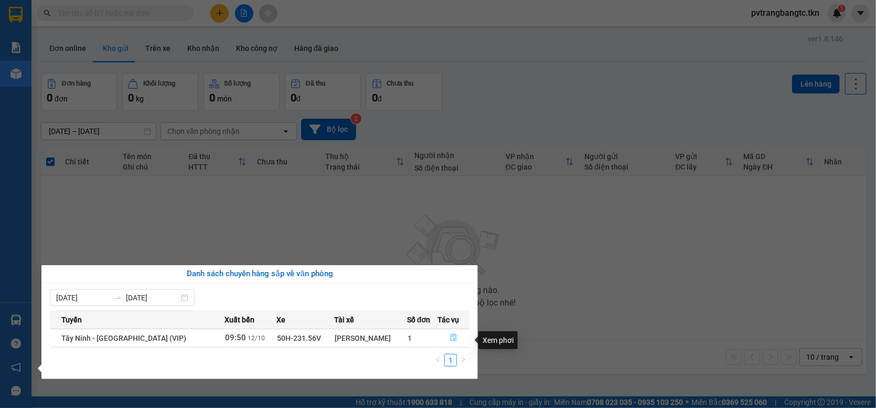
click at [450, 341] on icon "file-done" at bounding box center [453, 337] width 7 height 7
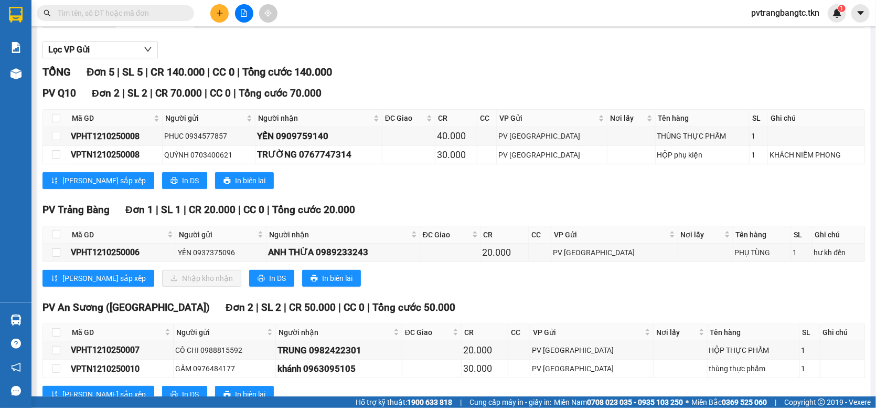
scroll to position [105, 0]
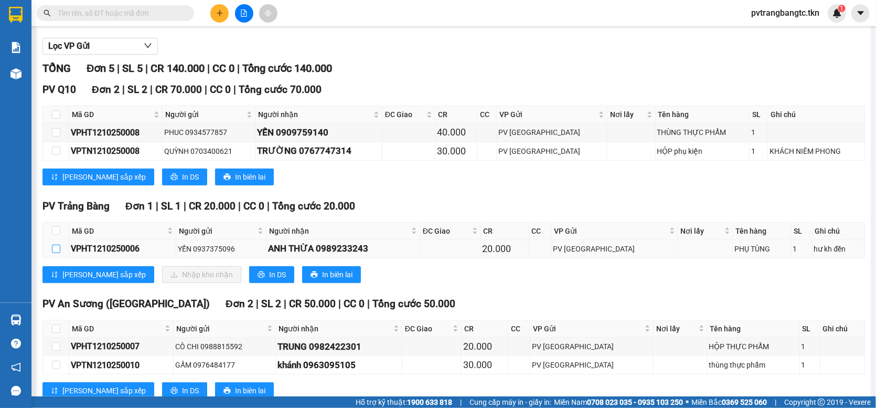
click at [59, 253] on input "checkbox" at bounding box center [56, 248] width 8 height 8
checkbox input "true"
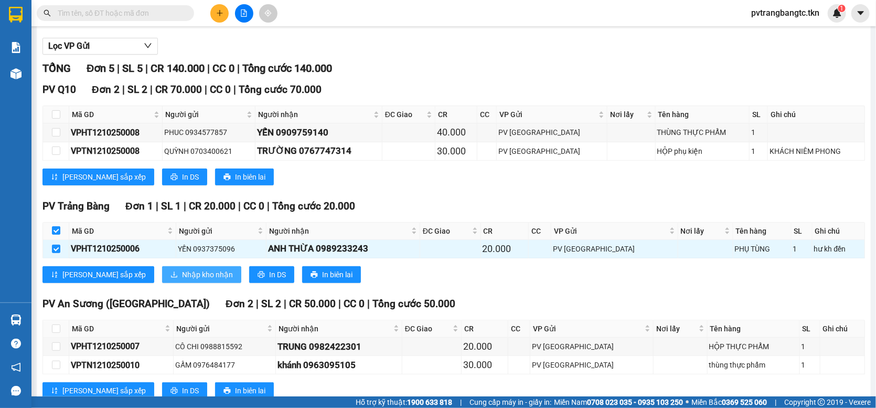
click at [182, 280] on span "Nhập kho nhận" at bounding box center [207, 275] width 51 height 12
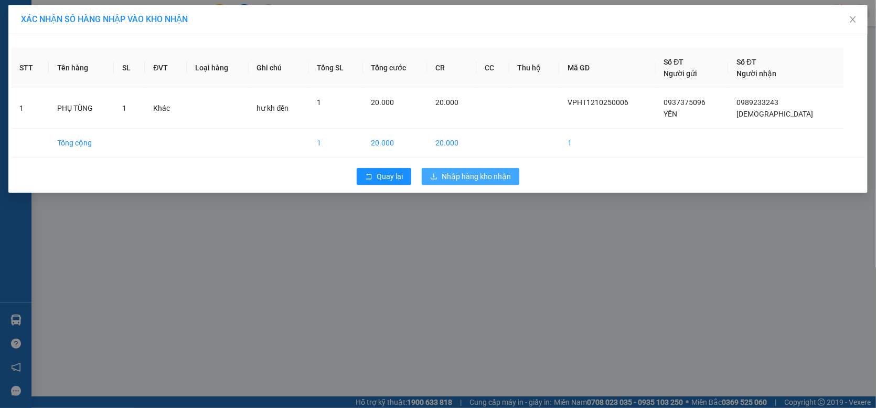
click at [472, 174] on span "Nhập hàng kho nhận" at bounding box center [476, 177] width 69 height 12
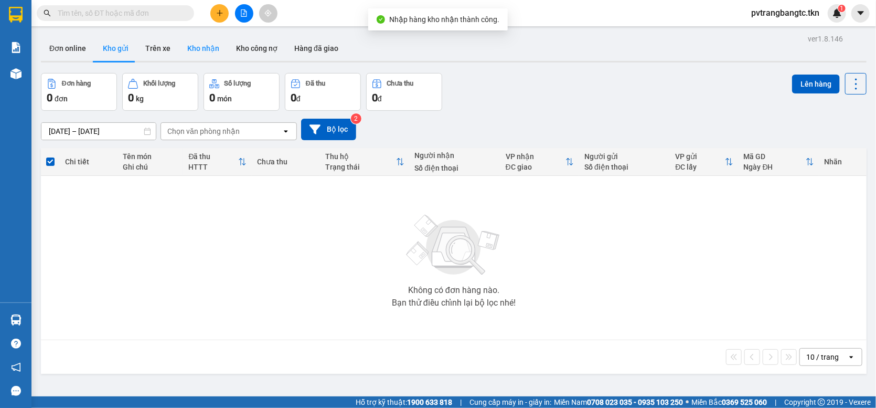
click at [194, 50] on button "Kho nhận" at bounding box center [203, 48] width 49 height 25
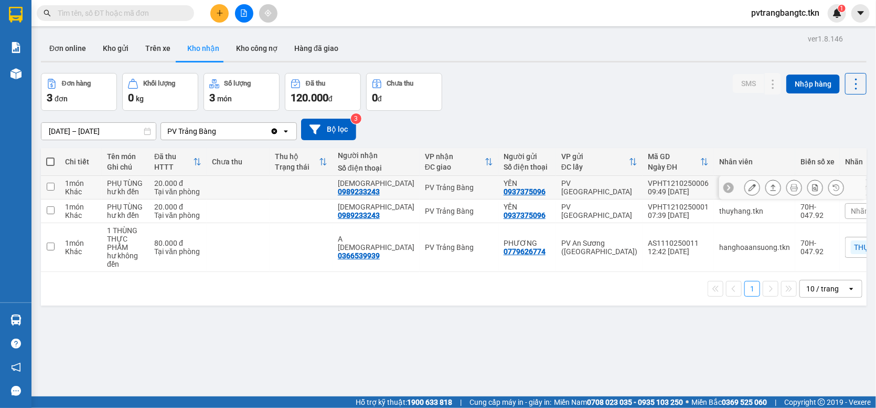
drag, startPoint x: 53, startPoint y: 213, endPoint x: 50, endPoint y: 233, distance: 20.2
click at [52, 190] on input "checkbox" at bounding box center [51, 187] width 8 height 8
checkbox input "true"
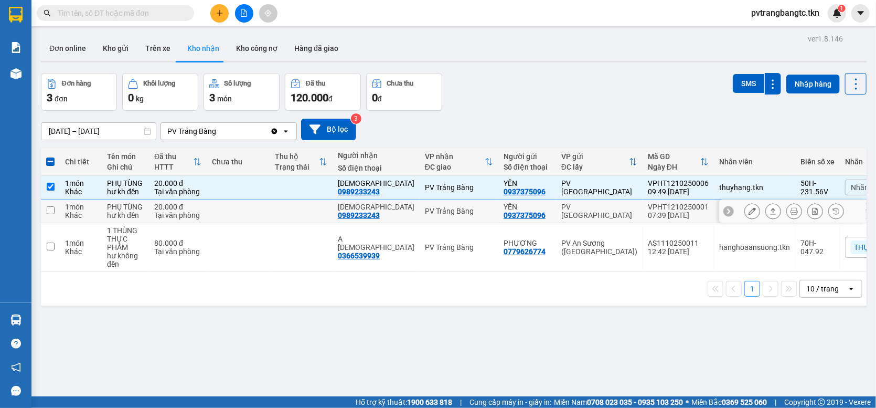
click at [48, 214] on input "checkbox" at bounding box center [51, 210] width 8 height 8
checkbox input "true"
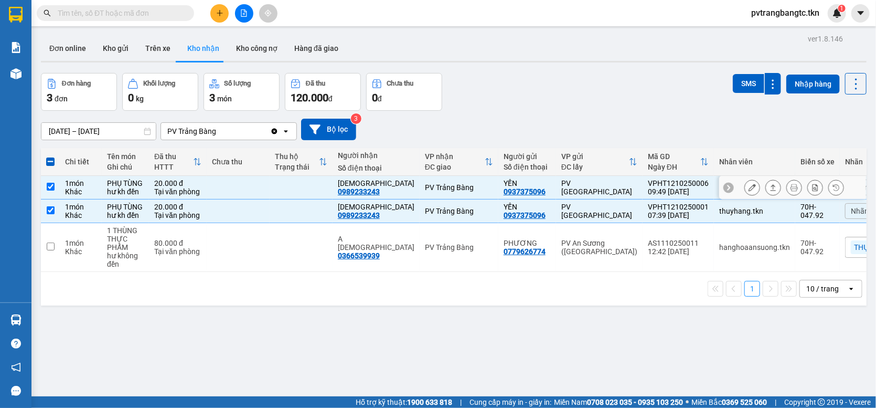
click at [749, 191] on icon at bounding box center [752, 187] width 7 height 7
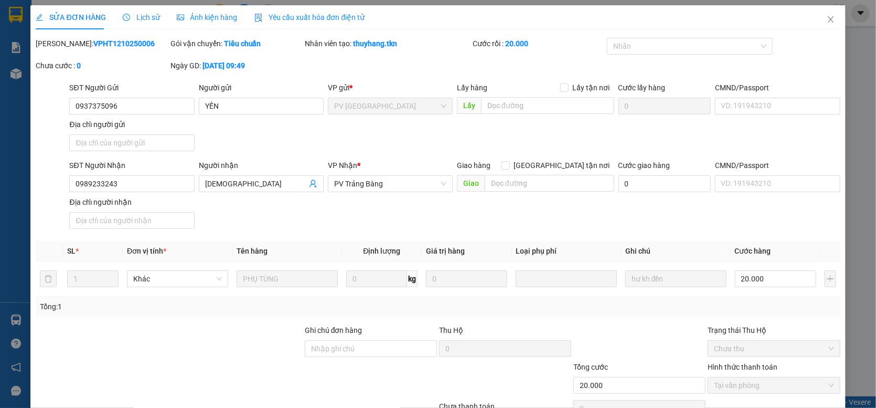
type input "0937375096"
type input "YẾN"
type input "0989233243"
type input "[DEMOGRAPHIC_DATA]"
type input "20.000"
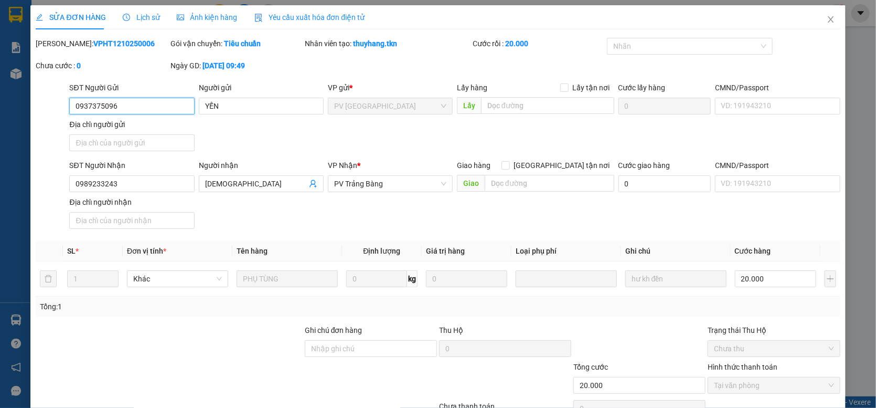
scroll to position [57, 0]
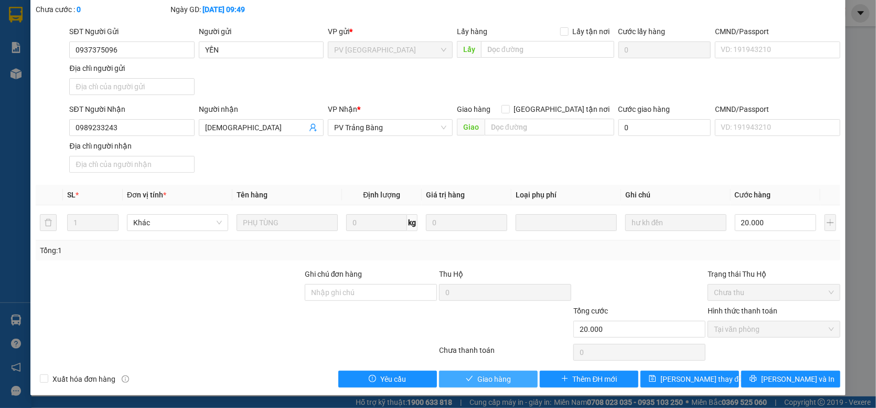
click at [507, 380] on button "Giao hàng" at bounding box center [488, 378] width 99 height 17
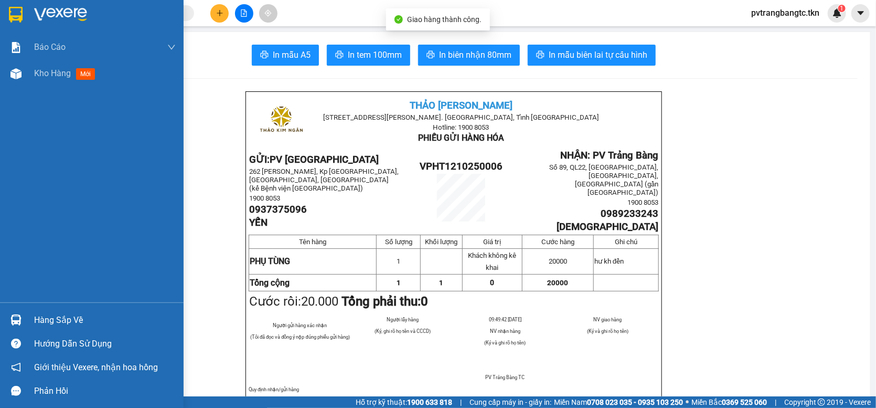
click at [15, 16] on img at bounding box center [16, 15] width 14 height 16
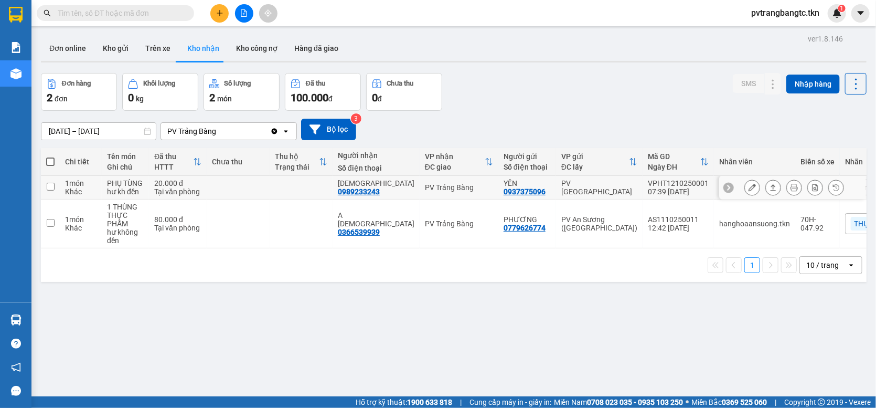
click at [749, 191] on icon at bounding box center [752, 187] width 7 height 7
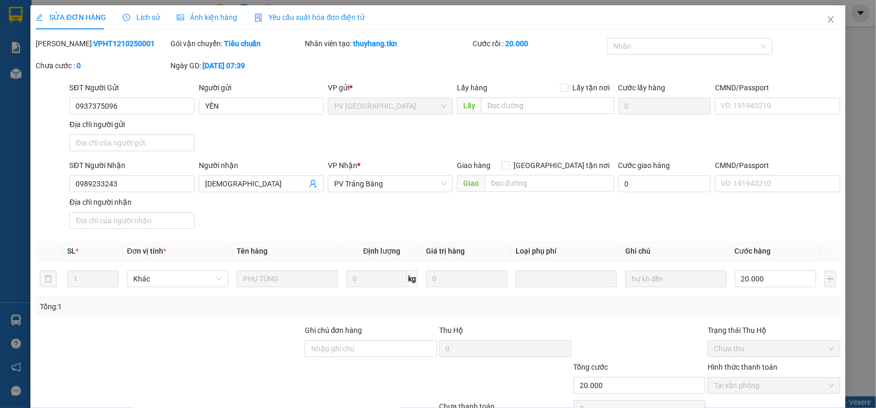
type input "0937375096"
type input "YẾN"
type input "0989233243"
type input "[DEMOGRAPHIC_DATA]"
type input "20.000"
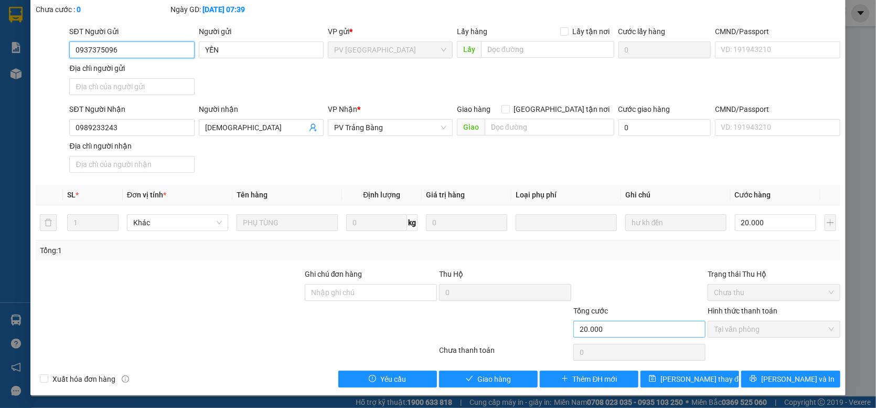
scroll to position [57, 0]
click at [518, 378] on button "Giao hàng" at bounding box center [488, 378] width 99 height 17
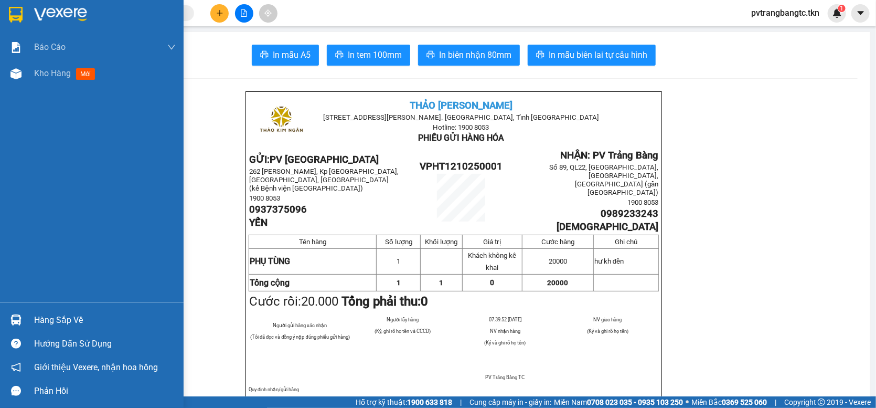
click at [47, 16] on img at bounding box center [60, 15] width 53 height 16
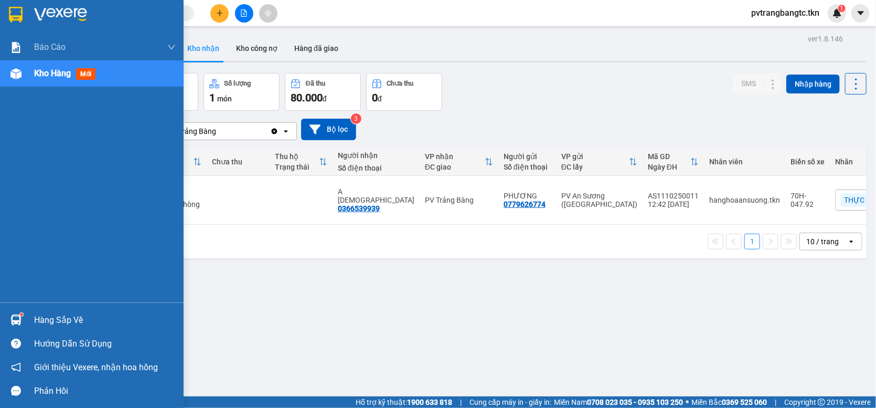
click at [20, 313] on sup at bounding box center [21, 314] width 3 height 3
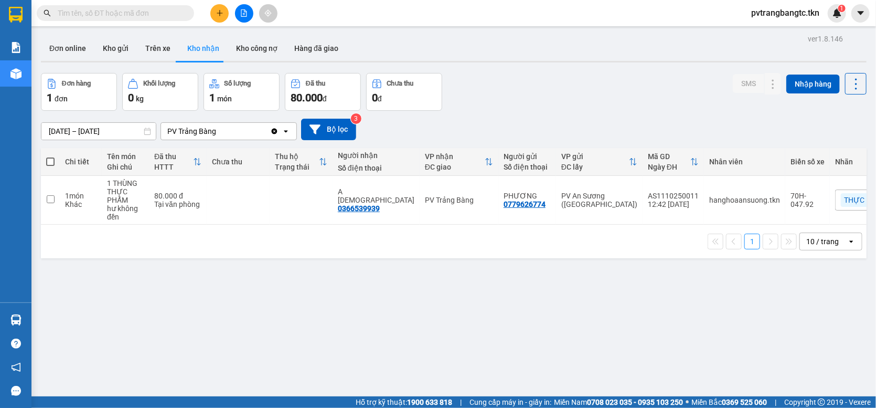
click at [591, 322] on section "Kết quả tìm kiếm ( 0 ) Bộ lọc No Data pvtrangbangtc.tkn 1 Báo cáo Mẫu 1: Báo cá…" at bounding box center [438, 204] width 876 height 408
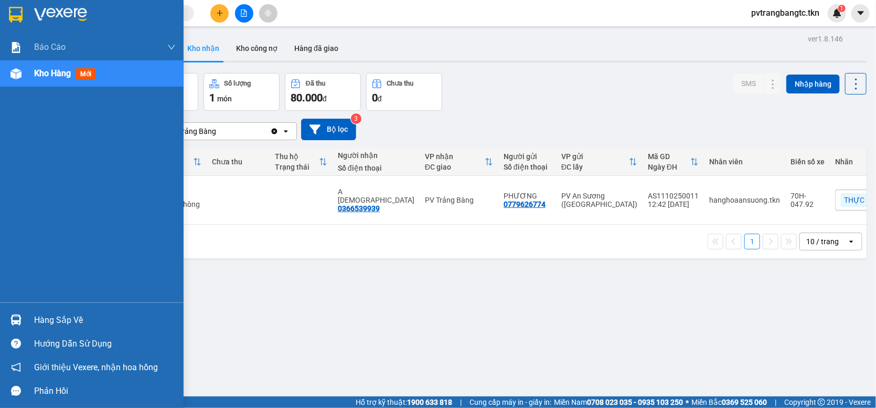
click at [16, 319] on img at bounding box center [15, 319] width 11 height 11
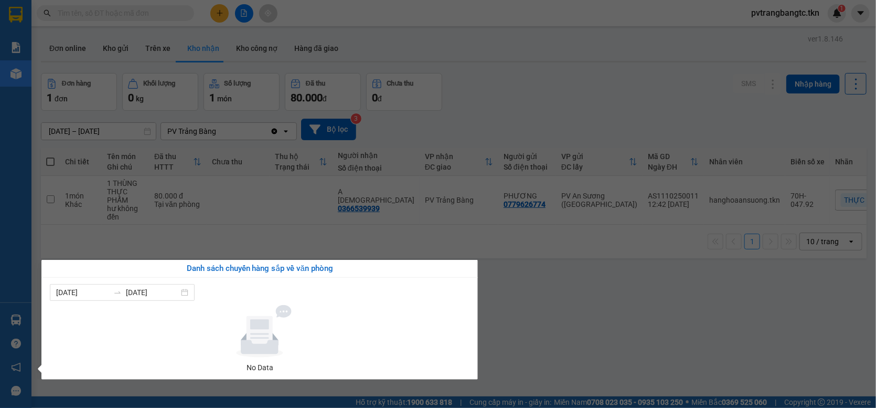
click at [574, 319] on section "Kết quả tìm kiếm ( 0 ) Bộ lọc No Data pvtrangbangtc.tkn 1 Báo cáo Mẫu 1: Báo cá…" at bounding box center [438, 204] width 876 height 408
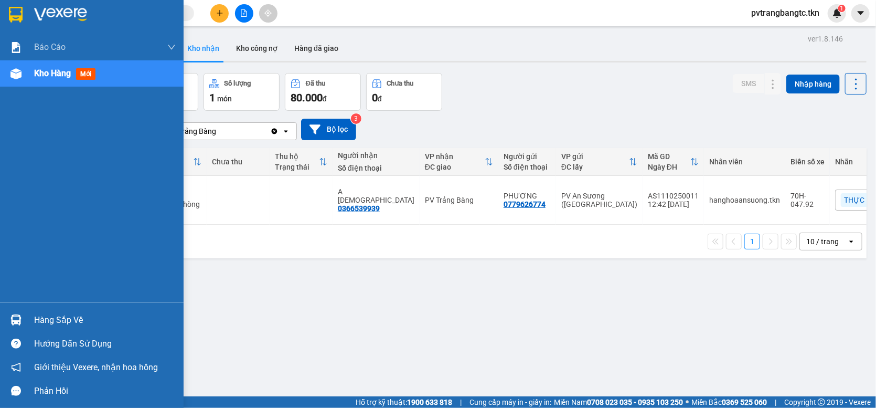
click at [37, 318] on div "Hàng sắp về" at bounding box center [105, 320] width 142 height 16
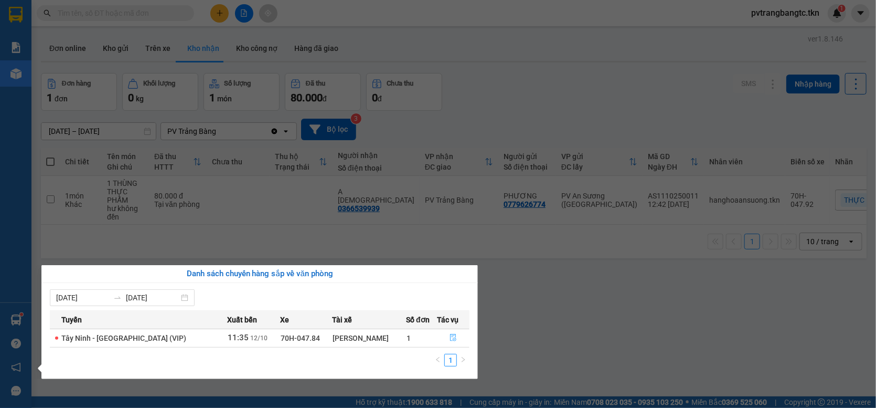
click at [452, 341] on icon "file-done" at bounding box center [453, 337] width 7 height 7
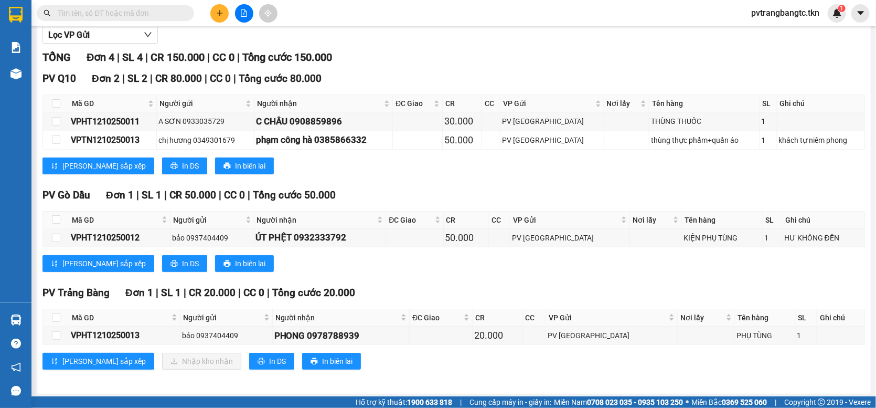
scroll to position [126, 0]
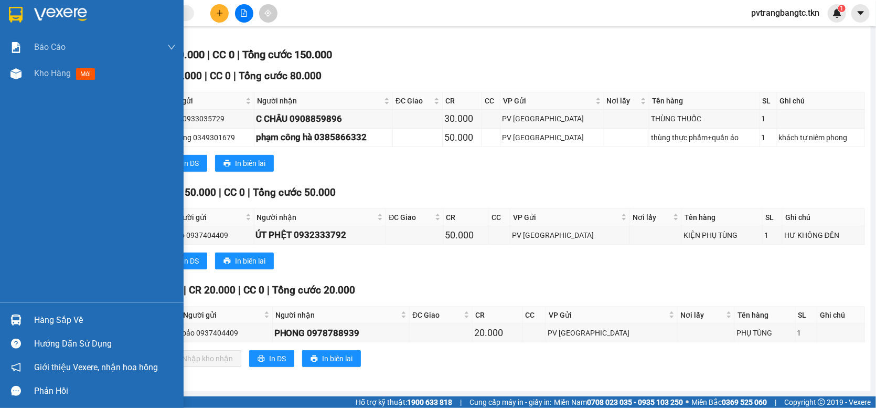
drag, startPoint x: 39, startPoint y: 317, endPoint x: 51, endPoint y: 299, distance: 21.5
click at [40, 317] on div "Hàng sắp về" at bounding box center [105, 320] width 142 height 16
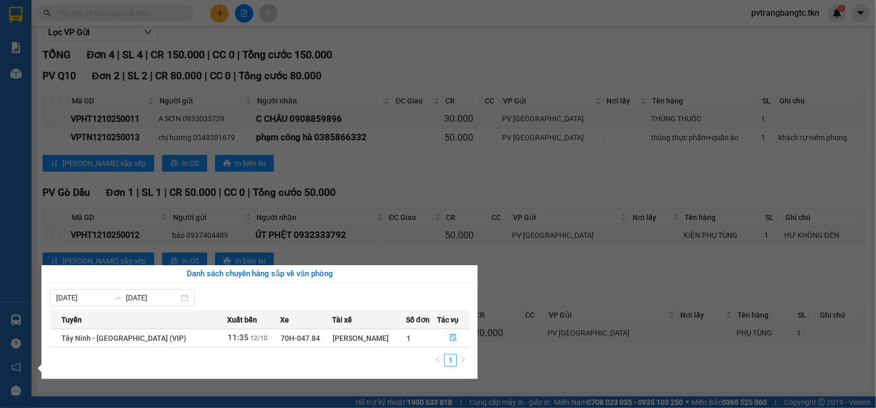
click at [412, 239] on section "Kết quả tìm kiếm ( 0 ) Bộ lọc No Data pvtrangbangtc.tkn 1 Báo cáo Mẫu 1: Báo cá…" at bounding box center [438, 204] width 876 height 408
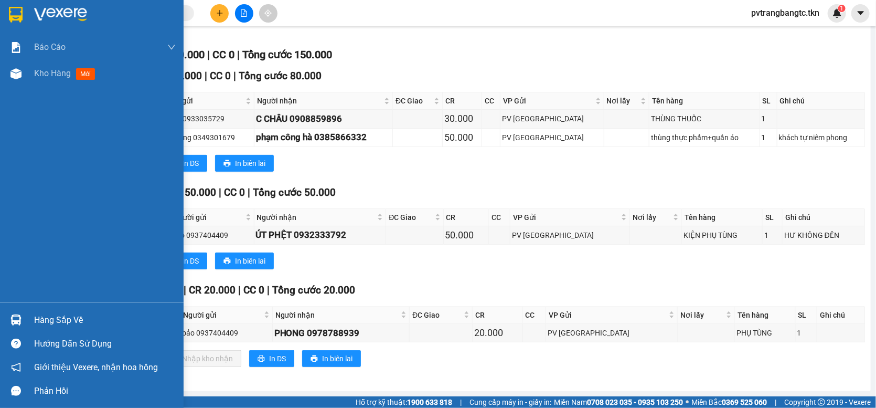
click at [57, 321] on div "Hàng sắp về" at bounding box center [105, 320] width 142 height 16
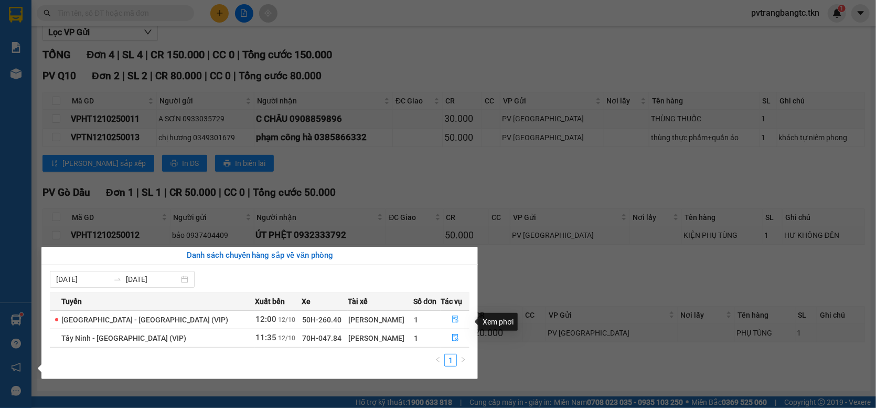
click at [452, 318] on icon "file-done" at bounding box center [455, 318] width 6 height 7
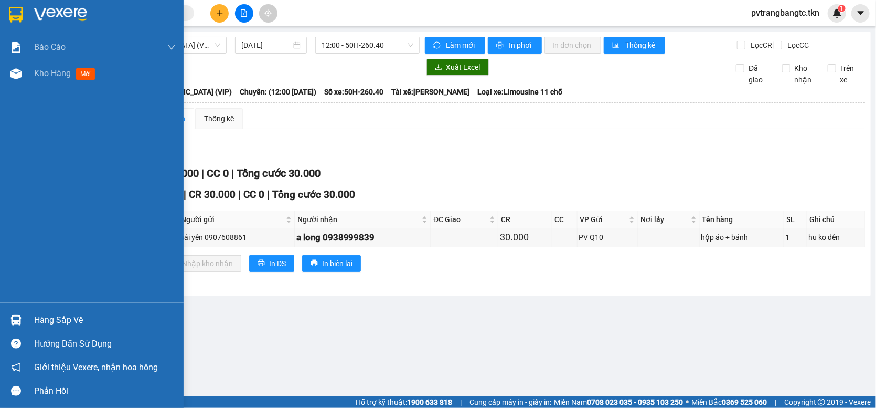
drag, startPoint x: 29, startPoint y: 328, endPoint x: 40, endPoint y: 320, distance: 13.5
click at [30, 326] on div "Hàng sắp về" at bounding box center [92, 320] width 184 height 24
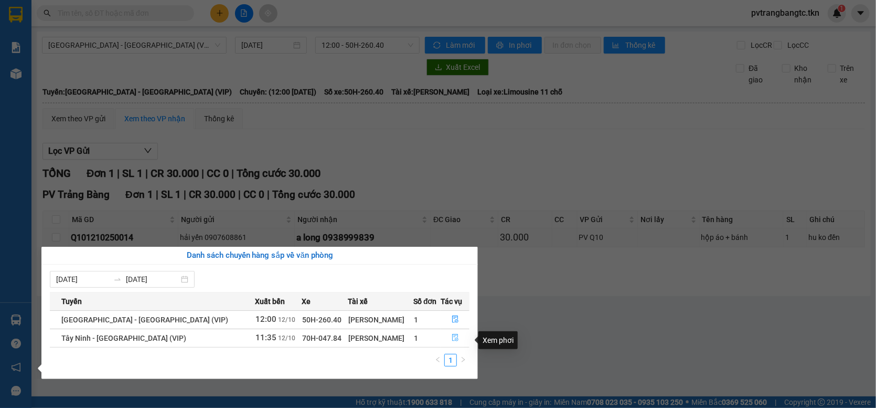
click at [453, 340] on icon "file-done" at bounding box center [455, 337] width 6 height 7
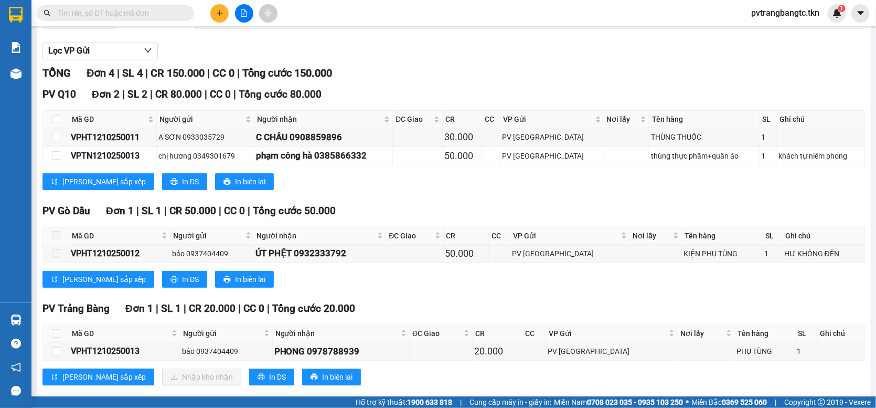
scroll to position [126, 0]
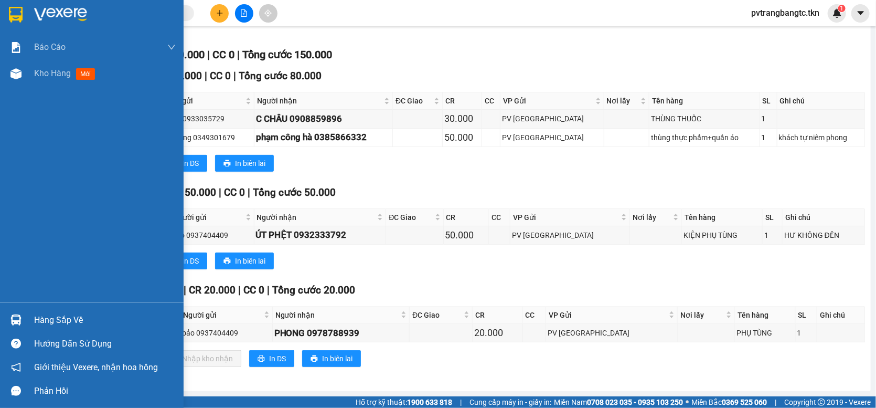
click at [54, 321] on div "Hàng sắp về" at bounding box center [105, 320] width 142 height 16
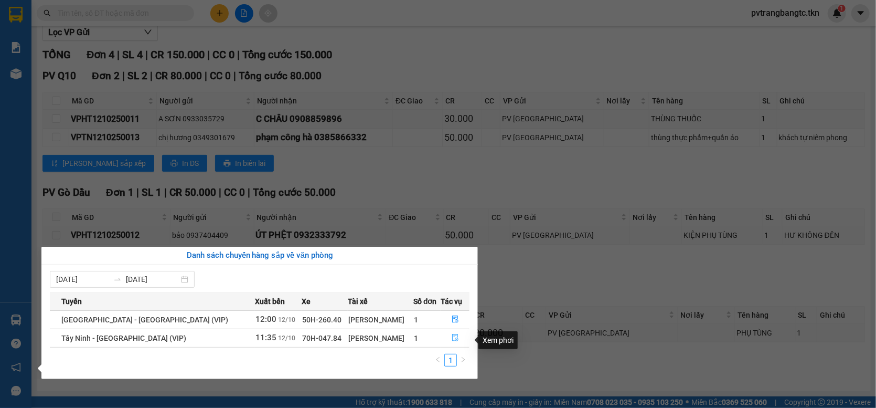
click at [452, 340] on icon "file-done" at bounding box center [455, 337] width 7 height 7
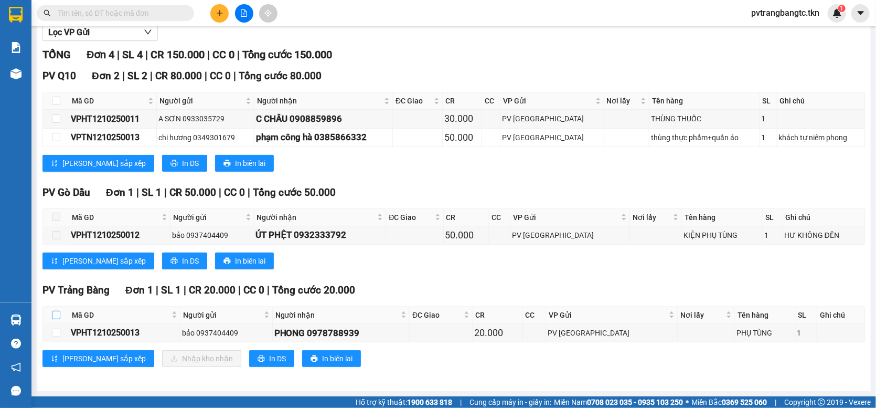
click at [53, 316] on input "checkbox" at bounding box center [56, 315] width 8 height 8
checkbox input "true"
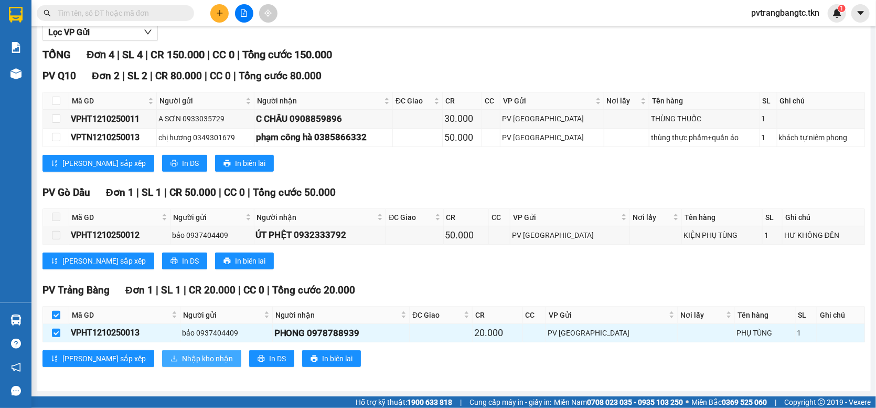
click at [182, 358] on span "Nhập kho nhận" at bounding box center [207, 359] width 51 height 12
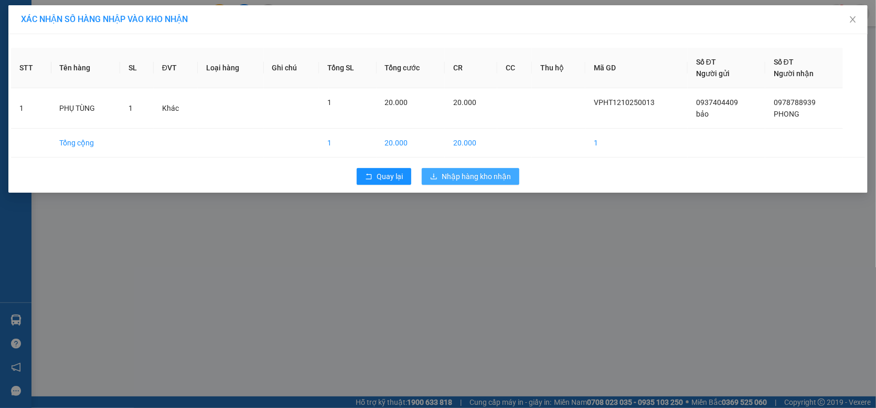
click at [508, 175] on span "Nhập hàng kho nhận" at bounding box center [476, 177] width 69 height 12
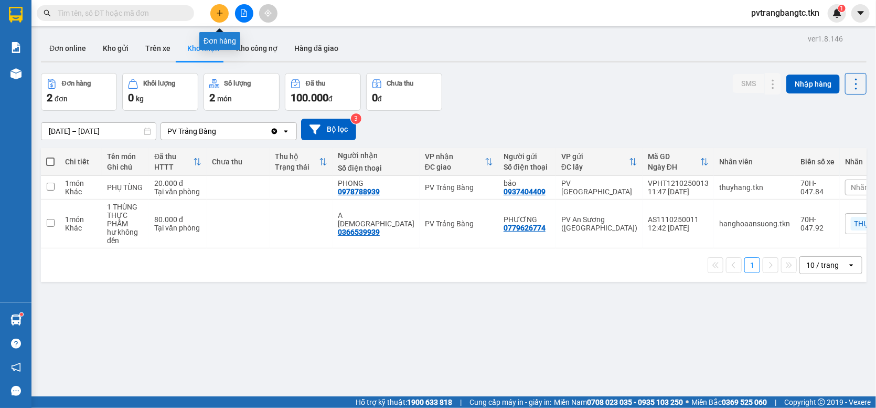
click at [219, 12] on icon "plus" at bounding box center [219, 13] width 1 height 6
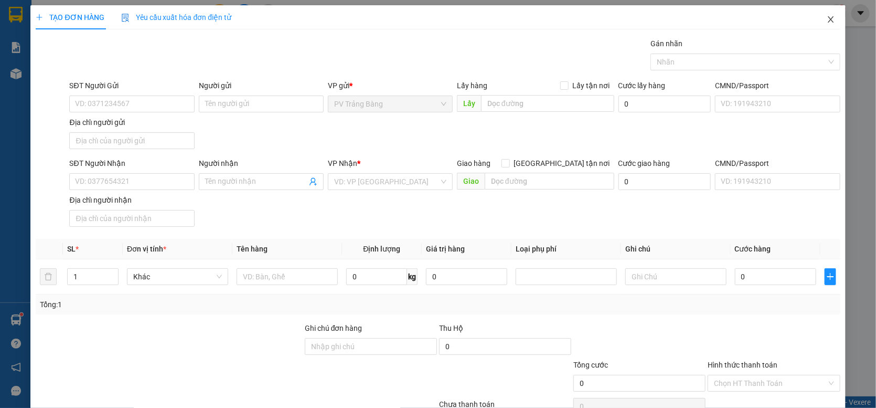
click at [827, 17] on icon "close" at bounding box center [831, 19] width 8 height 8
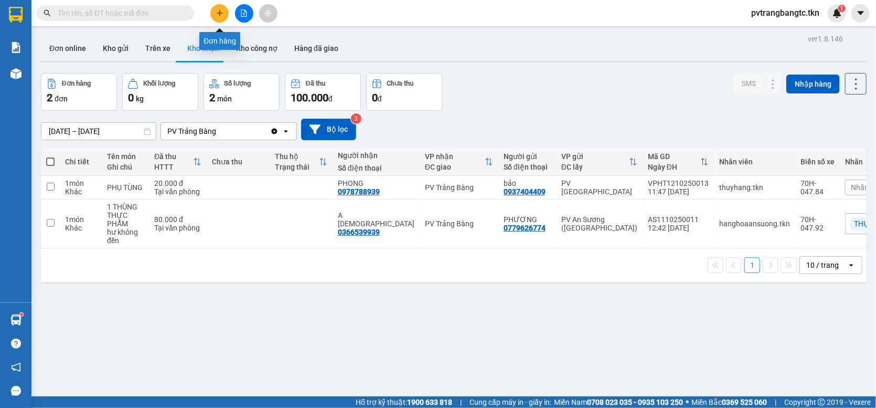
click at [227, 13] on button at bounding box center [219, 13] width 18 height 18
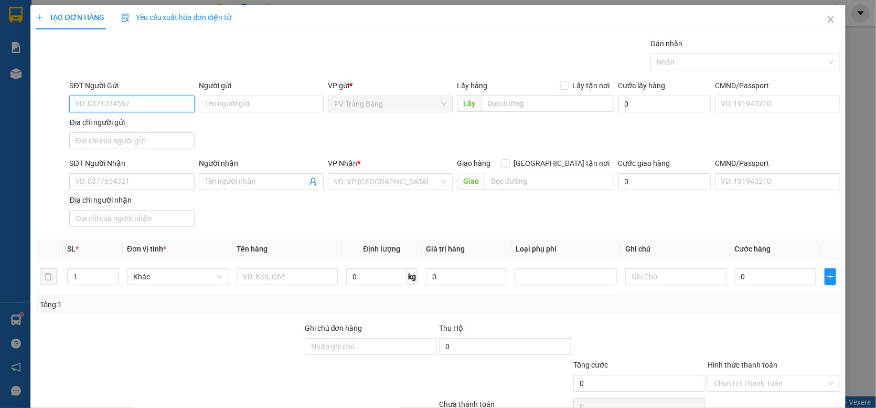
click at [143, 103] on input "SĐT Người Gửi" at bounding box center [131, 103] width 125 height 17
type input "0396976542"
click at [121, 129] on div "0396976542 - Hiếu" at bounding box center [130, 125] width 111 height 12
type input "Hiếu"
type input "VP TB"
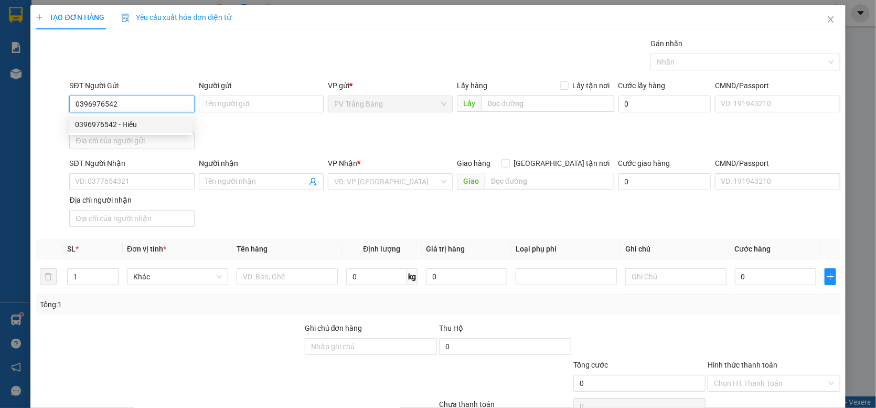
type input "0977450168"
type input "TUYẾT"
type input "bx TN"
type input "40.000"
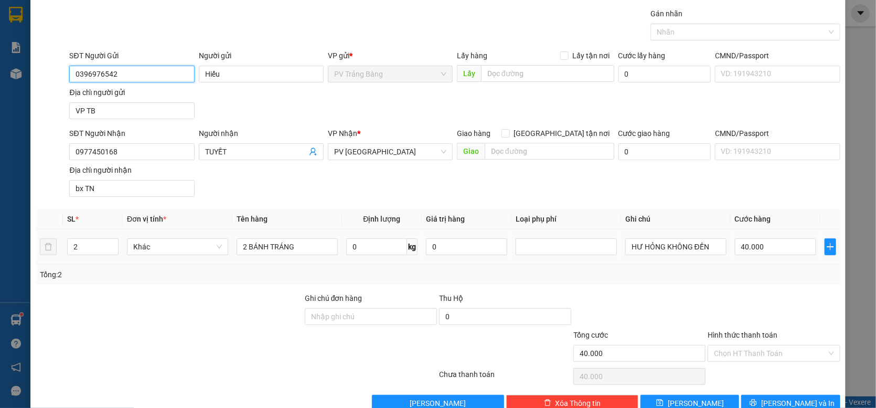
scroll to position [55, 0]
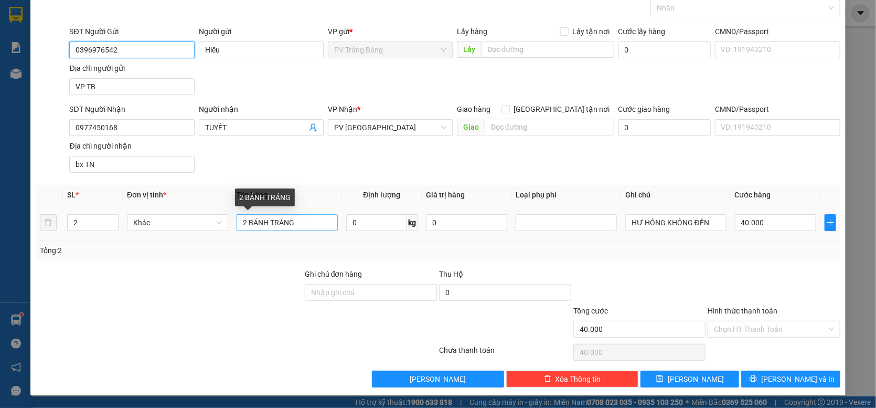
type input "0396976542"
click at [246, 222] on input "2 BÁNH TRÁNG" at bounding box center [287, 222] width 101 height 17
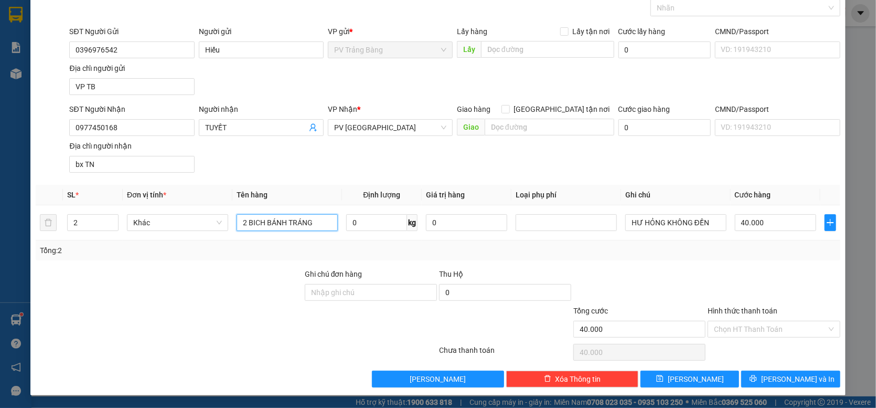
type input "2 BICH BÁNH TRÁNG"
click at [628, 269] on div at bounding box center [639, 286] width 134 height 37
click at [722, 9] on div at bounding box center [740, 8] width 174 height 13
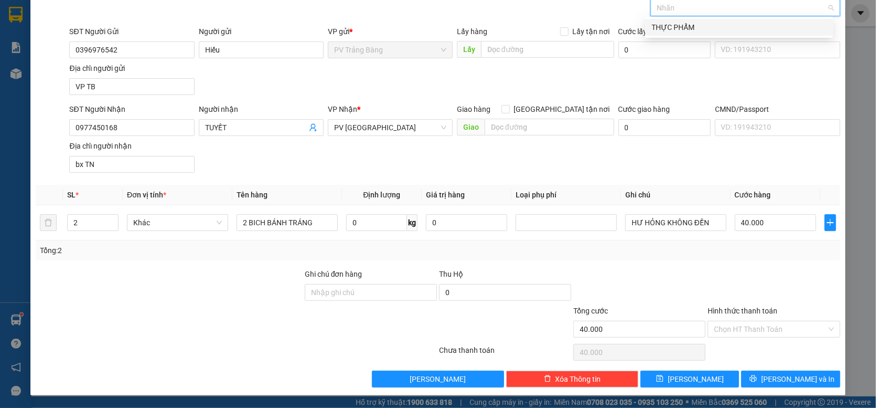
click at [696, 29] on div "THỰC PHẨM" at bounding box center [739, 28] width 175 height 12
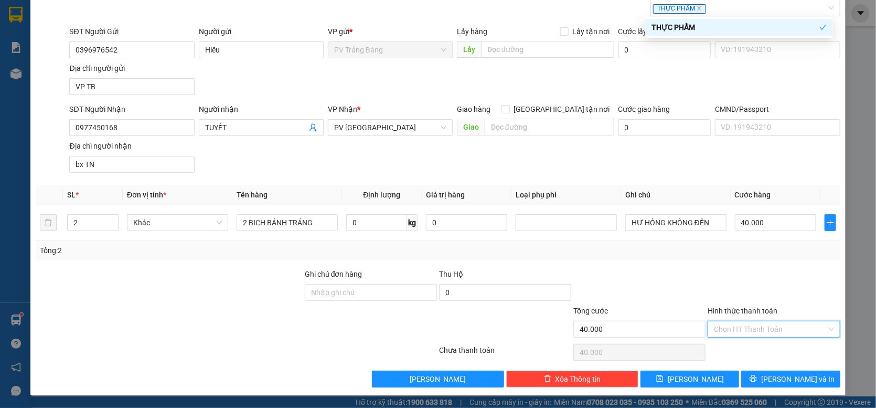
click at [763, 327] on input "Hình thức thanh toán" at bounding box center [770, 329] width 112 height 16
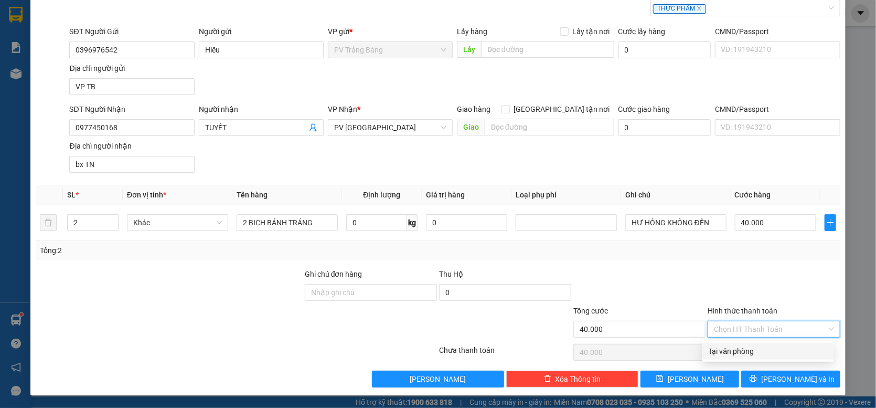
click at [752, 347] on div "Tại văn phòng" at bounding box center [768, 351] width 119 height 12
type input "0"
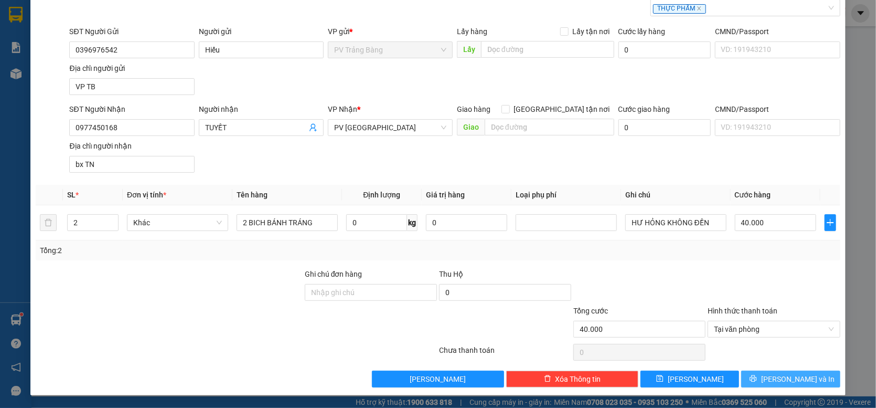
click at [772, 377] on button "[PERSON_NAME] và In" at bounding box center [790, 378] width 99 height 17
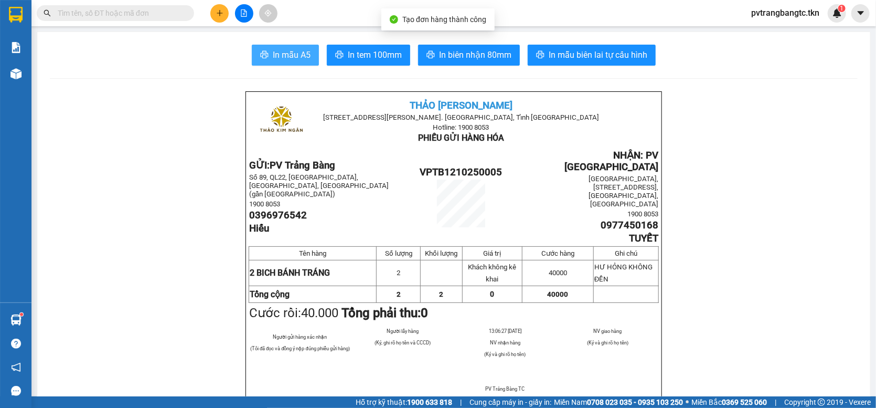
click at [284, 57] on span "In mẫu A5" at bounding box center [292, 54] width 38 height 13
click at [289, 55] on span "In mẫu A5" at bounding box center [292, 54] width 38 height 13
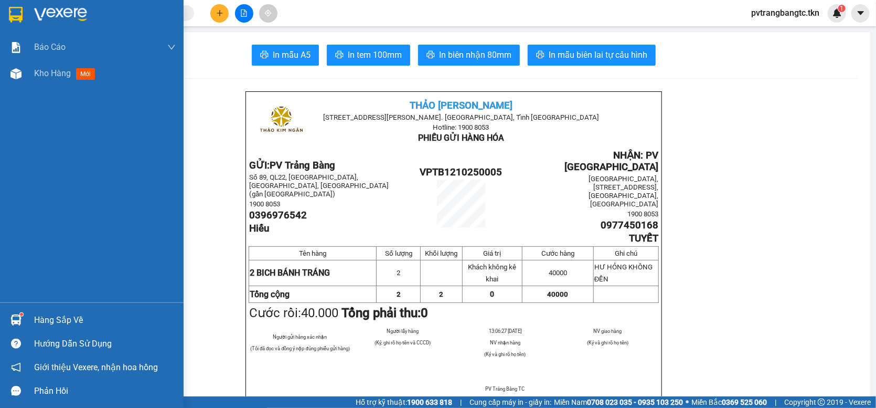
click at [19, 17] on img at bounding box center [16, 15] width 14 height 16
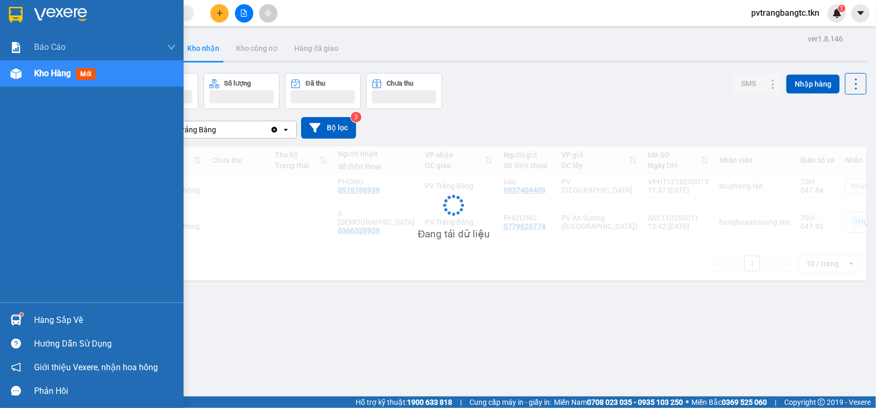
click at [80, 319] on div "Hàng sắp về" at bounding box center [105, 320] width 142 height 16
click at [53, 317] on div "Báo cáo Mẫu 1: Báo cáo dòng tiền theo nhân viên Mẫu 2: Thống kê đơn hàng theo n…" at bounding box center [92, 204] width 184 height 408
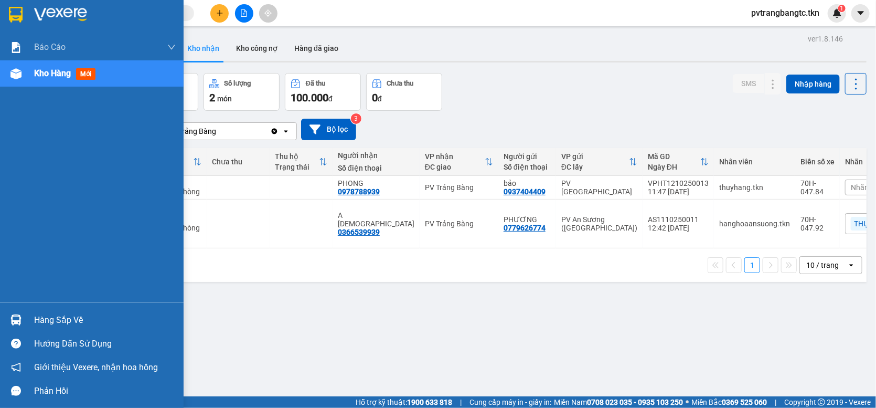
click at [52, 317] on div "Hàng sắp về" at bounding box center [105, 320] width 142 height 16
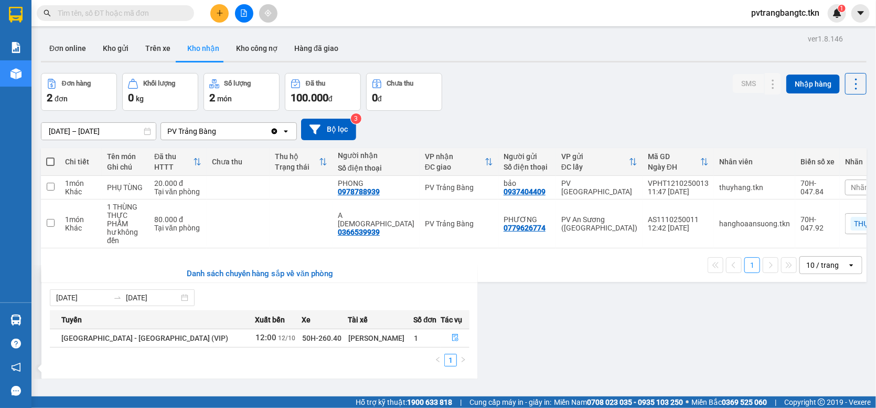
click at [610, 349] on section "Kết quả tìm kiếm ( 0 ) Bộ lọc No Data pvtrangbangtc.tkn 1 Báo cáo Mẫu 1: Báo cá…" at bounding box center [438, 204] width 876 height 408
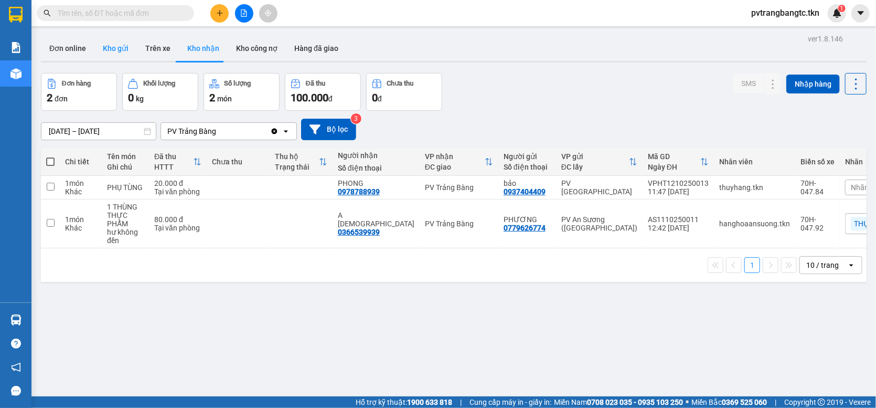
click at [118, 48] on button "Kho gửi" at bounding box center [115, 48] width 42 height 25
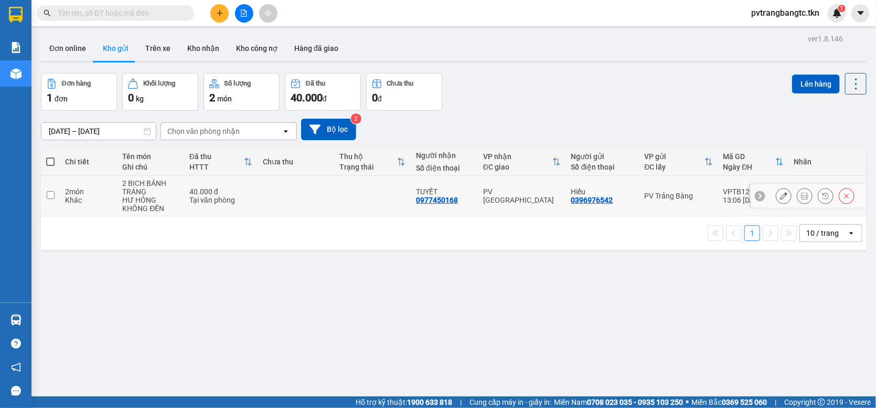
click at [49, 199] on input "checkbox" at bounding box center [51, 195] width 8 height 8
checkbox input "true"
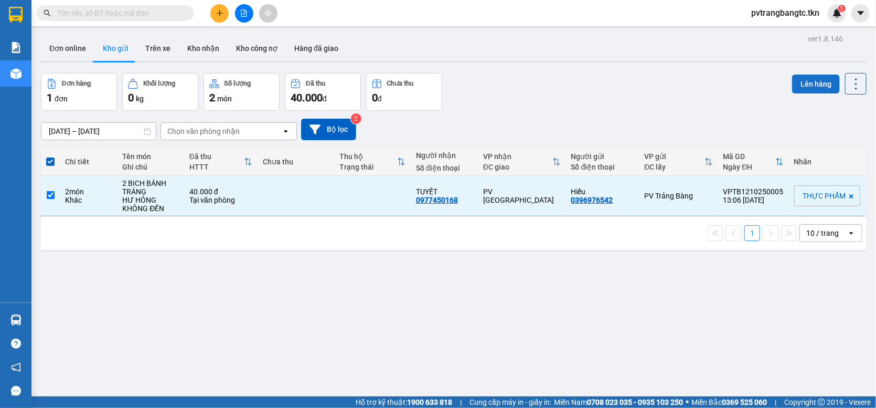
click at [801, 86] on button "Lên hàng" at bounding box center [816, 84] width 48 height 19
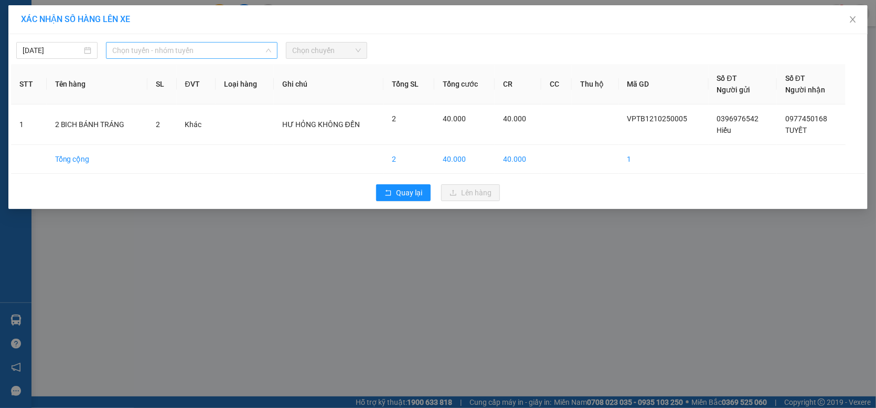
click at [217, 48] on span "Chọn tuyến - nhóm tuyến" at bounding box center [191, 50] width 159 height 16
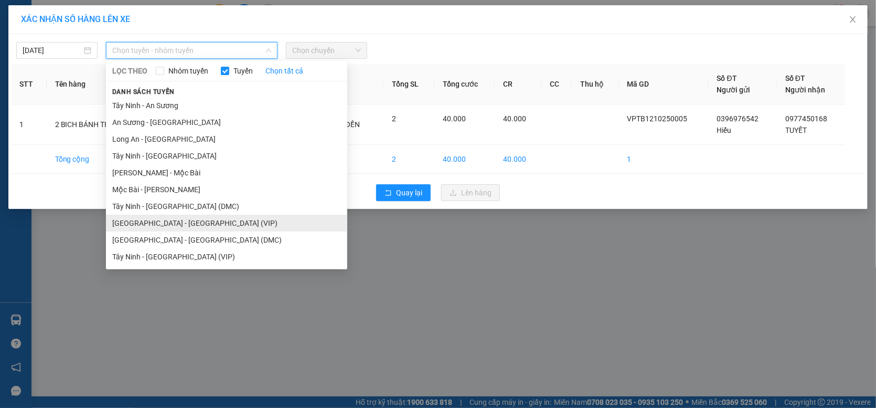
click at [178, 227] on li "[GEOGRAPHIC_DATA] - [GEOGRAPHIC_DATA] (VIP)" at bounding box center [226, 223] width 241 height 17
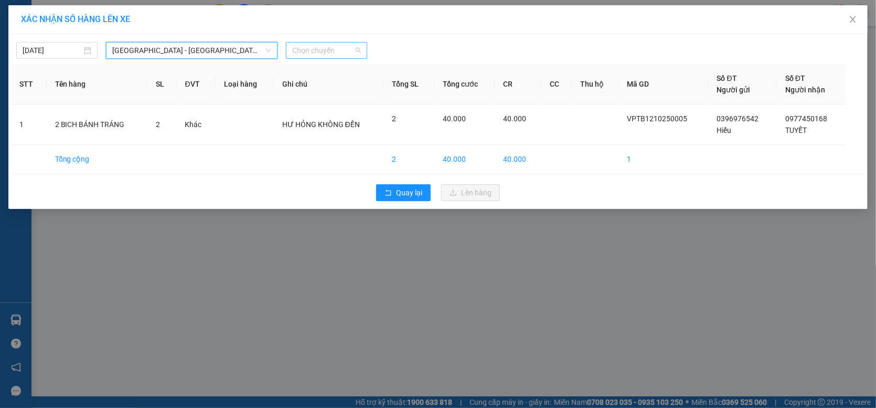
click at [329, 48] on span "Chọn chuyến" at bounding box center [326, 50] width 69 height 16
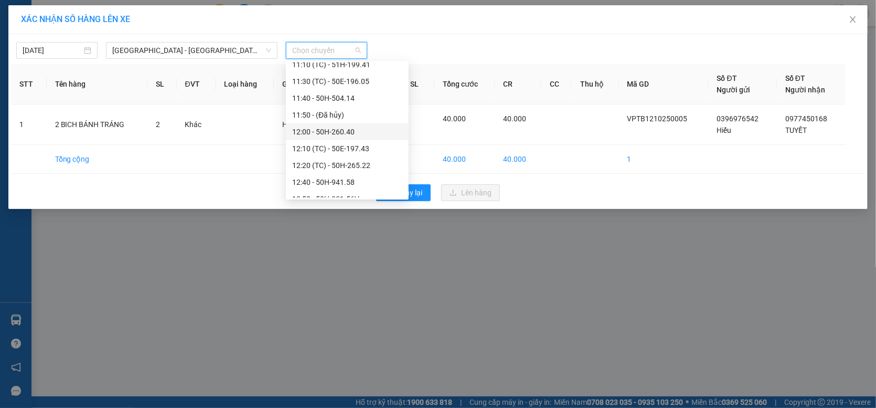
scroll to position [577, 0]
click at [353, 166] on div "12:10 (TC) - 50E-197.43" at bounding box center [347, 166] width 110 height 12
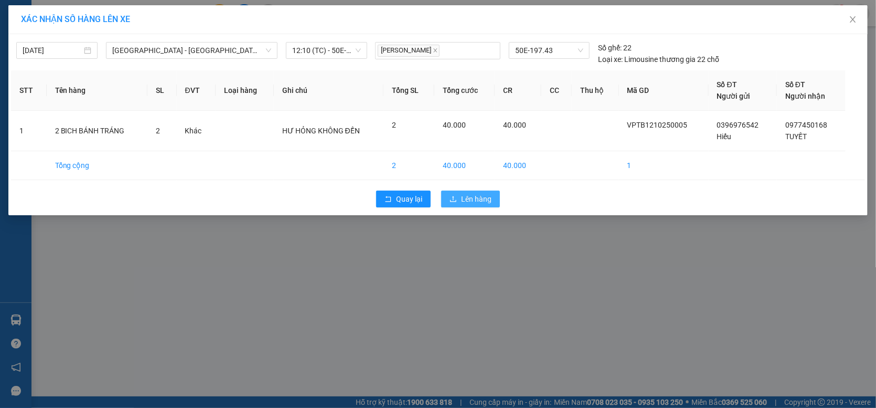
click at [481, 201] on span "Lên hàng" at bounding box center [476, 199] width 30 height 12
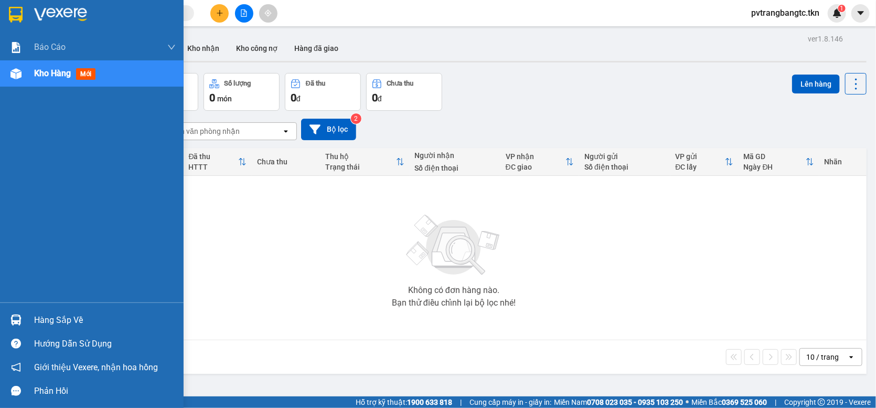
click at [63, 320] on div "Hàng sắp về" at bounding box center [105, 320] width 142 height 16
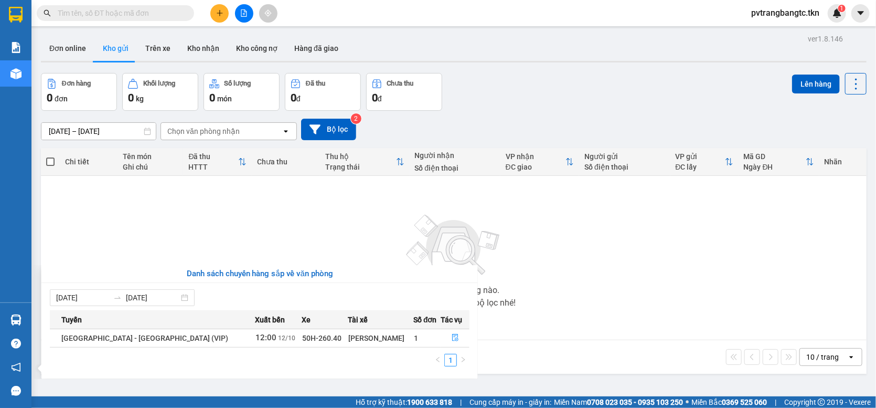
click at [180, 246] on section "Kết quả tìm kiếm ( 0 ) Bộ lọc No Data pvtrangbangtc.tkn 1 Báo cáo Mẫu 1: Báo cá…" at bounding box center [438, 204] width 876 height 408
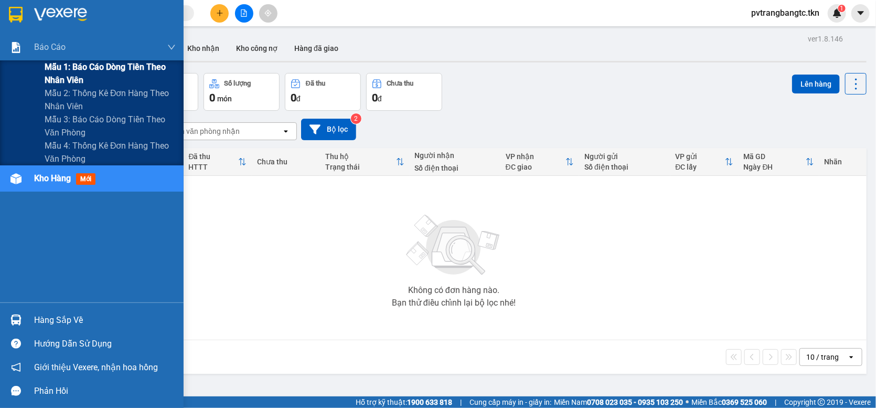
click at [76, 62] on span "Mẫu 1: Báo cáo dòng tiền theo nhân viên" at bounding box center [110, 73] width 131 height 26
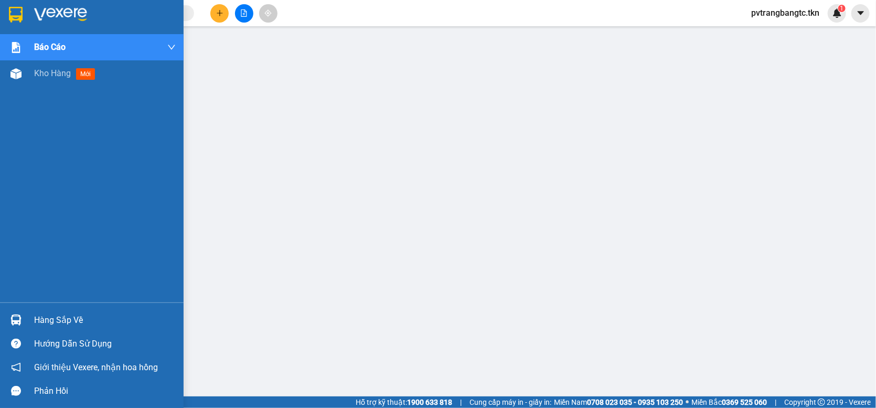
click at [11, 16] on img at bounding box center [16, 15] width 14 height 16
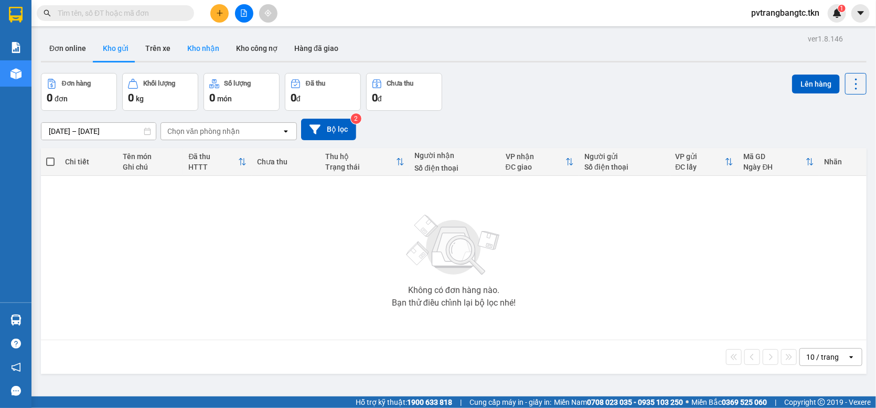
click at [195, 50] on button "Kho nhận" at bounding box center [203, 48] width 49 height 25
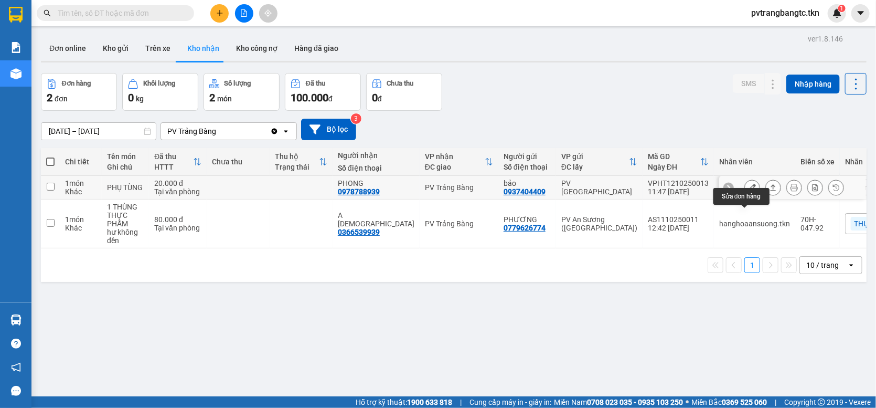
click at [745, 197] on button at bounding box center [752, 187] width 15 height 18
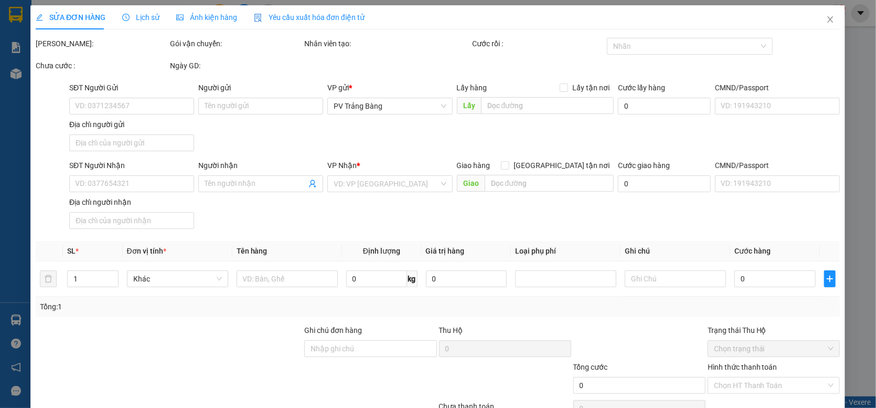
type input "0937404409"
type input "bảo"
type input "0978788939"
type input "PHONG"
type input "20.000"
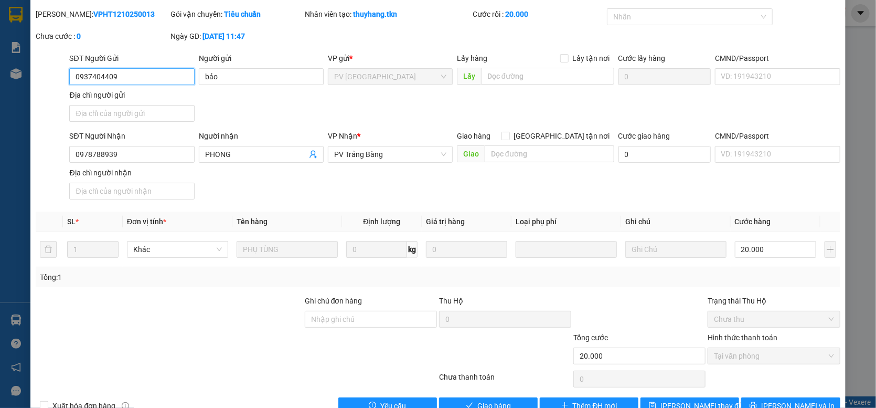
scroll to position [57, 0]
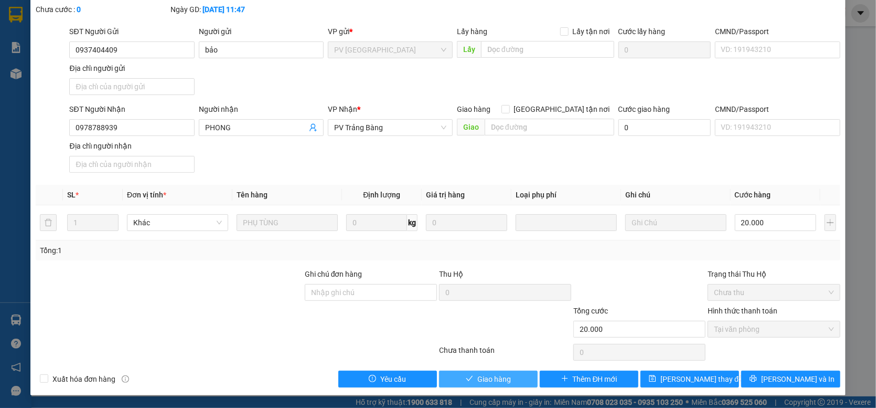
click at [504, 378] on span "Giao hàng" at bounding box center [494, 379] width 34 height 12
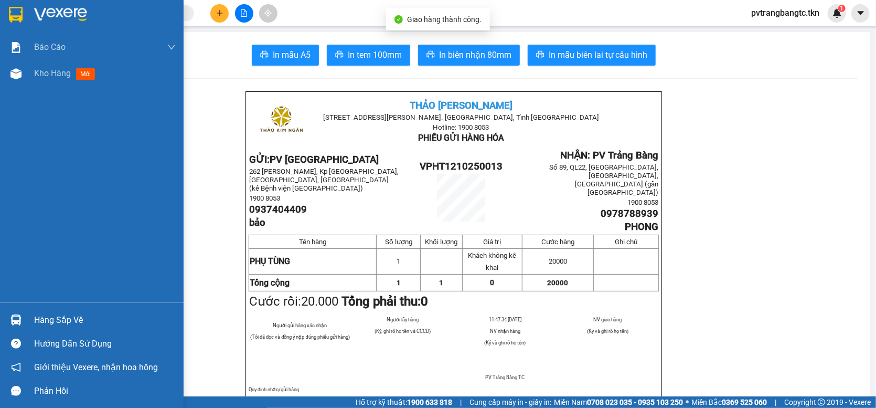
click at [15, 16] on img at bounding box center [16, 15] width 14 height 16
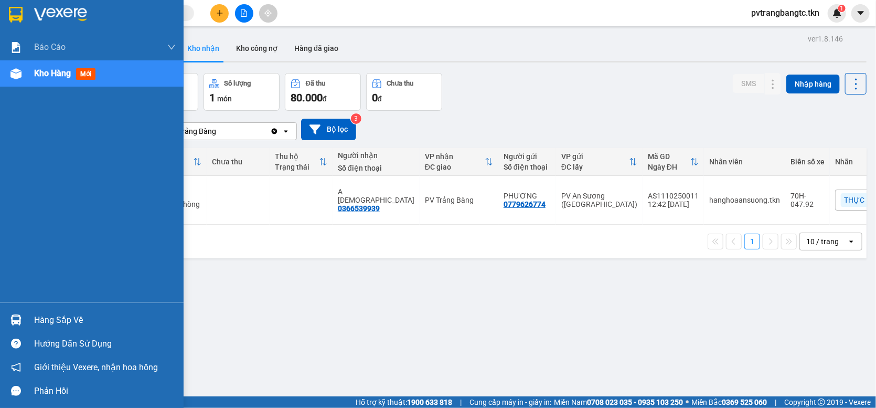
click at [61, 323] on div "Hàng sắp về" at bounding box center [105, 320] width 142 height 16
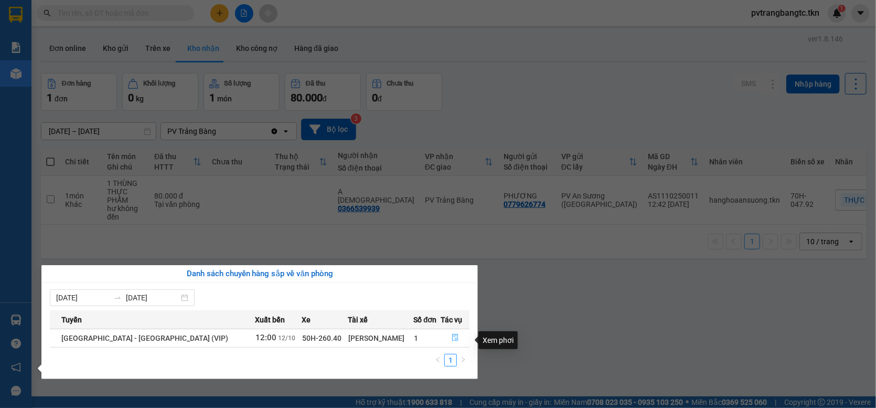
click at [452, 341] on icon "file-done" at bounding box center [455, 337] width 7 height 7
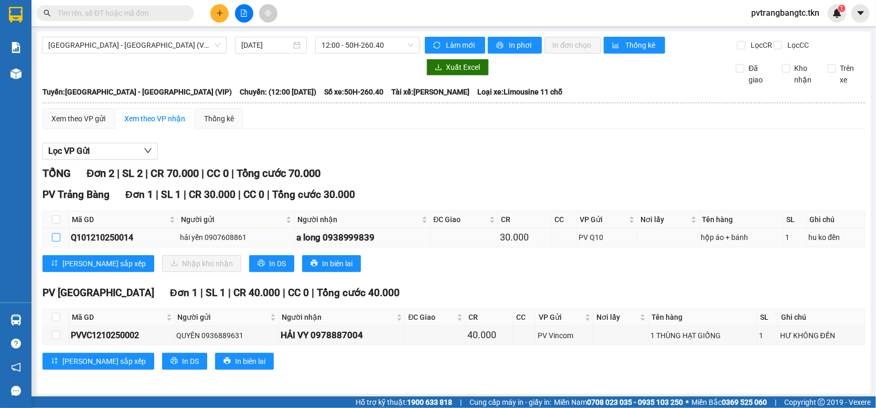
click at [57, 241] on input "checkbox" at bounding box center [56, 237] width 8 height 8
checkbox input "true"
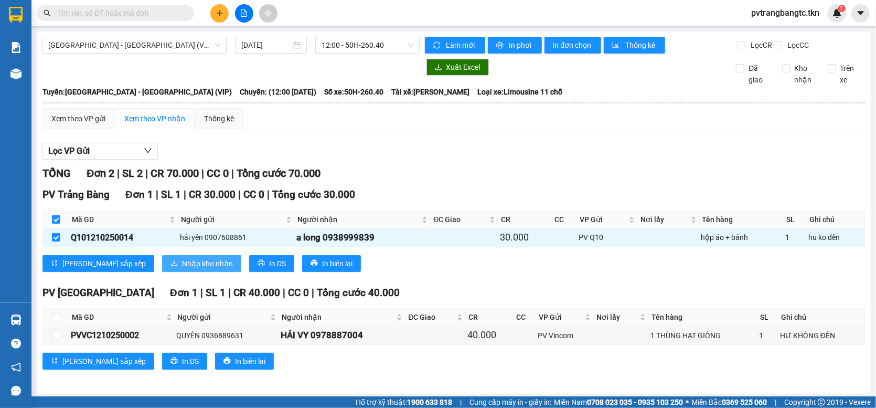
click at [182, 269] on span "Nhập kho nhận" at bounding box center [207, 264] width 51 height 12
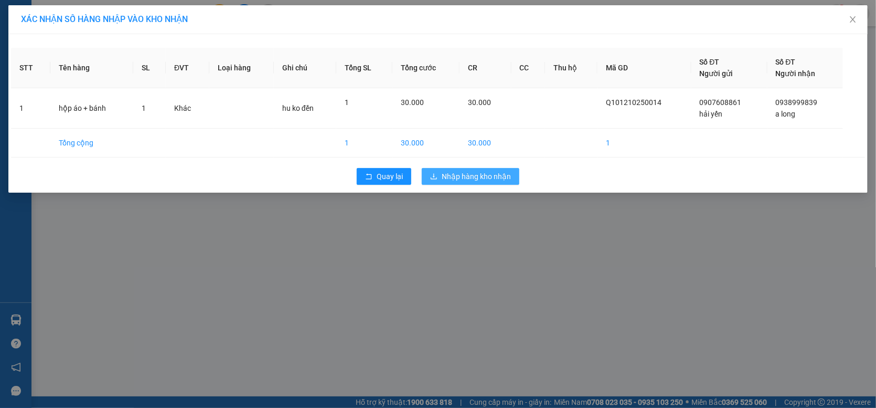
click at [491, 175] on span "Nhập hàng kho nhận" at bounding box center [476, 177] width 69 height 12
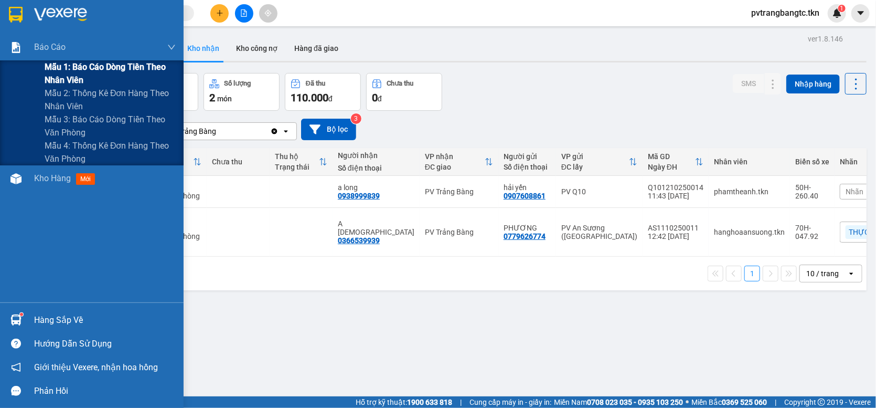
click at [77, 65] on span "Mẫu 1: Báo cáo dòng tiền theo nhân viên" at bounding box center [110, 73] width 131 height 26
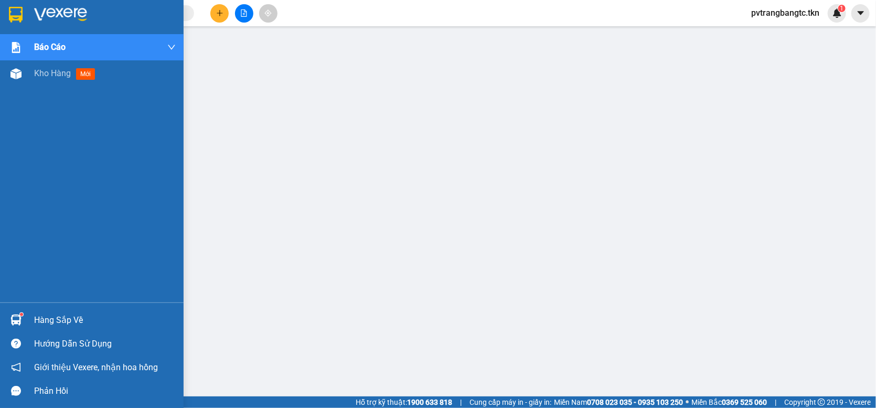
click at [20, 322] on img at bounding box center [15, 319] width 11 height 11
click at [17, 16] on img at bounding box center [16, 15] width 14 height 16
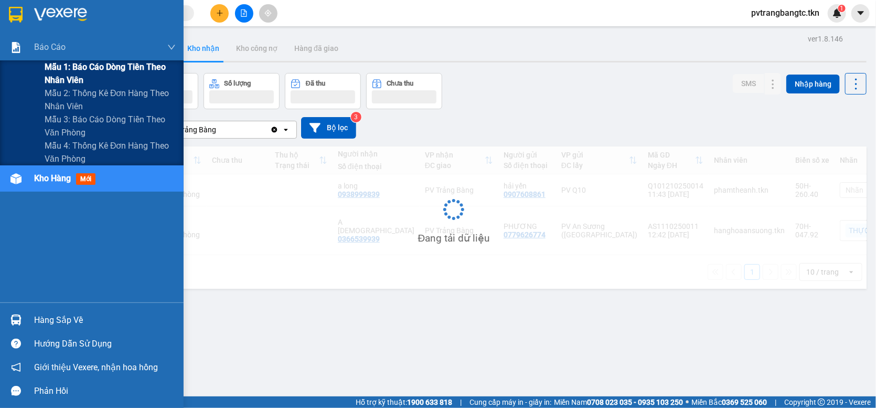
click at [83, 62] on span "Mẫu 1: Báo cáo dòng tiền theo nhân viên" at bounding box center [110, 73] width 131 height 26
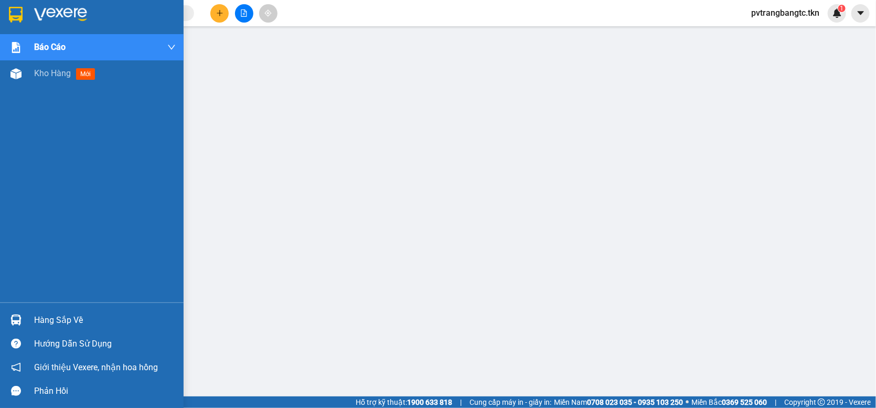
click at [19, 13] on img at bounding box center [16, 15] width 14 height 16
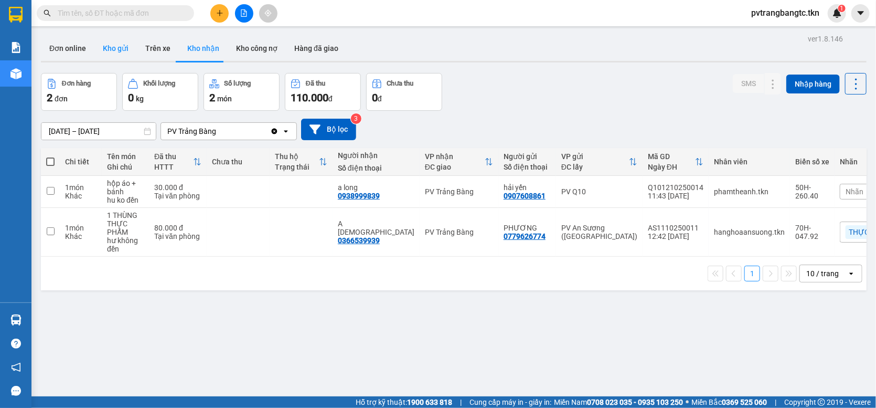
click at [121, 52] on button "Kho gửi" at bounding box center [115, 48] width 42 height 25
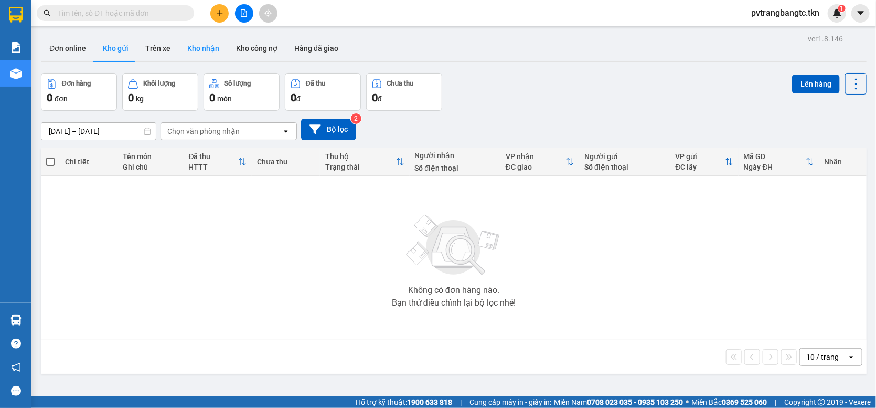
click at [203, 50] on button "Kho nhận" at bounding box center [203, 48] width 49 height 25
